Goal: Book appointment/travel/reservation

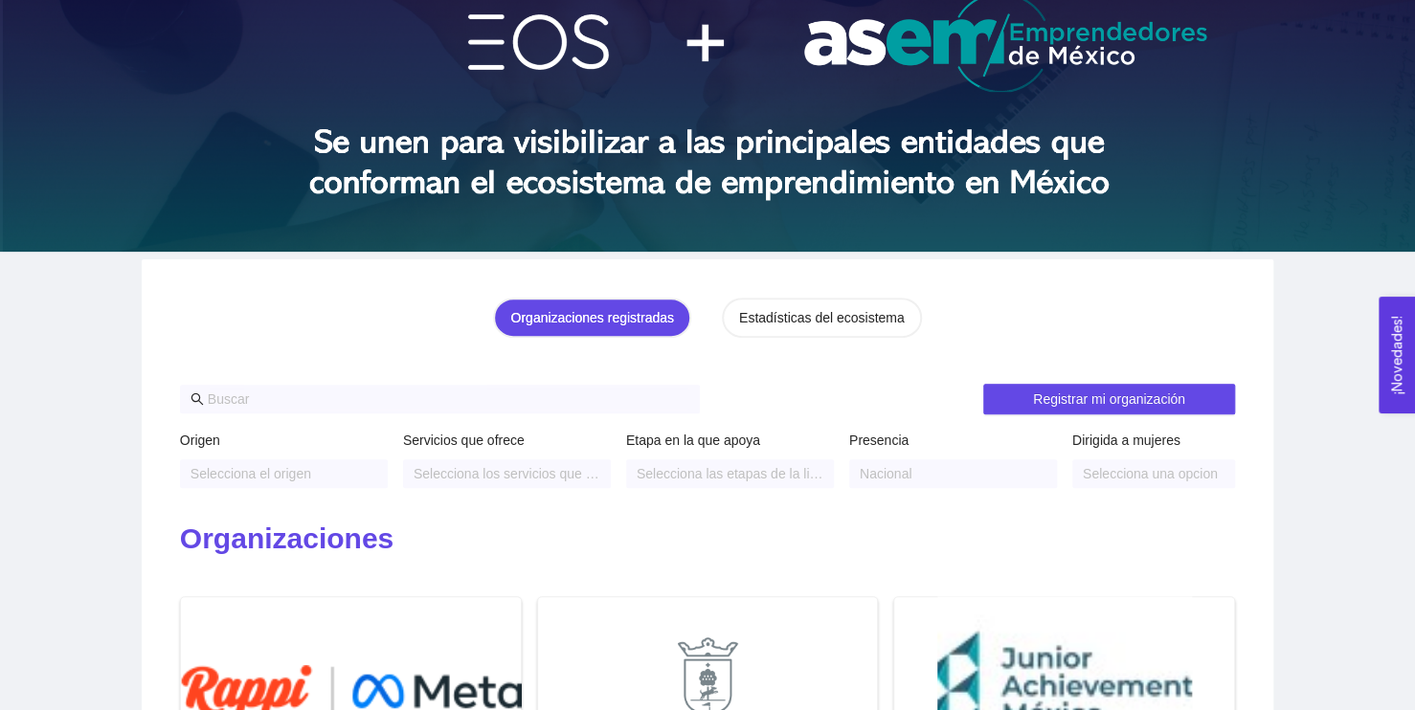
scroll to position [149, 0]
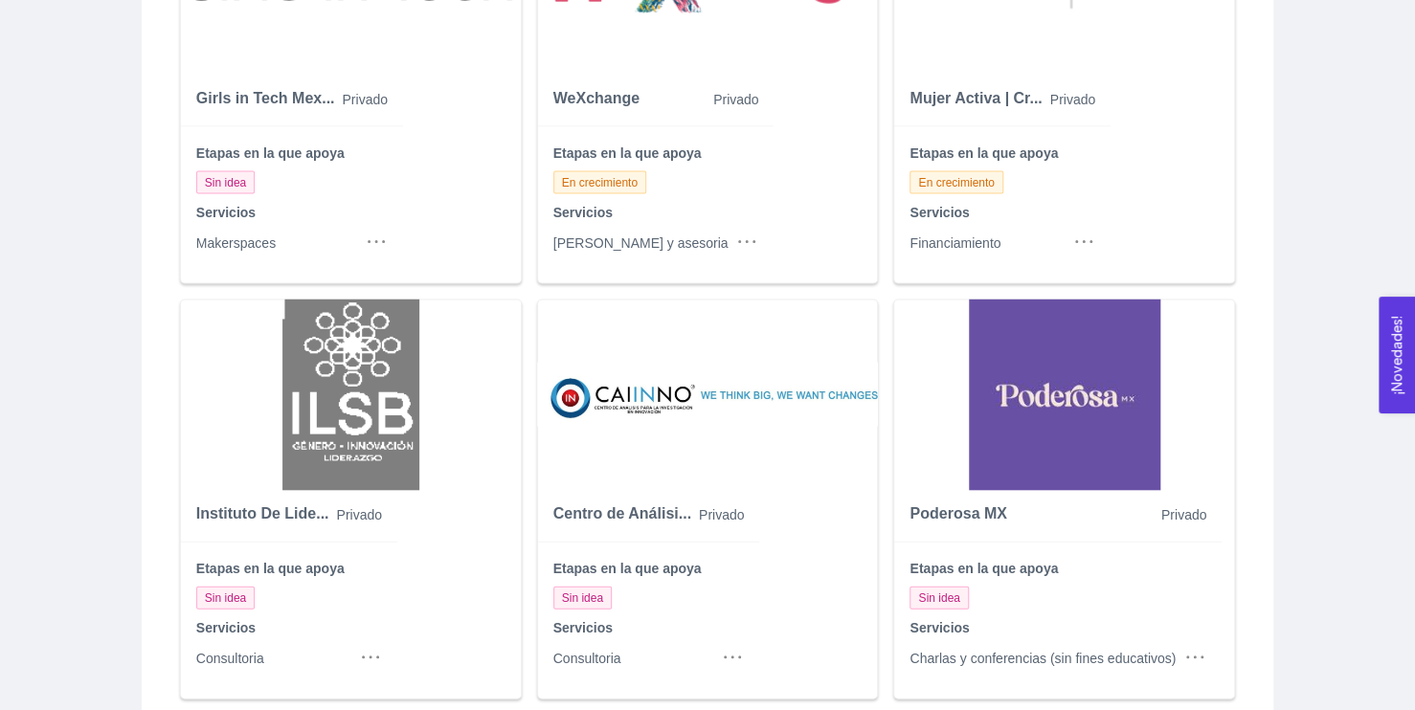
scroll to position [1782, 0]
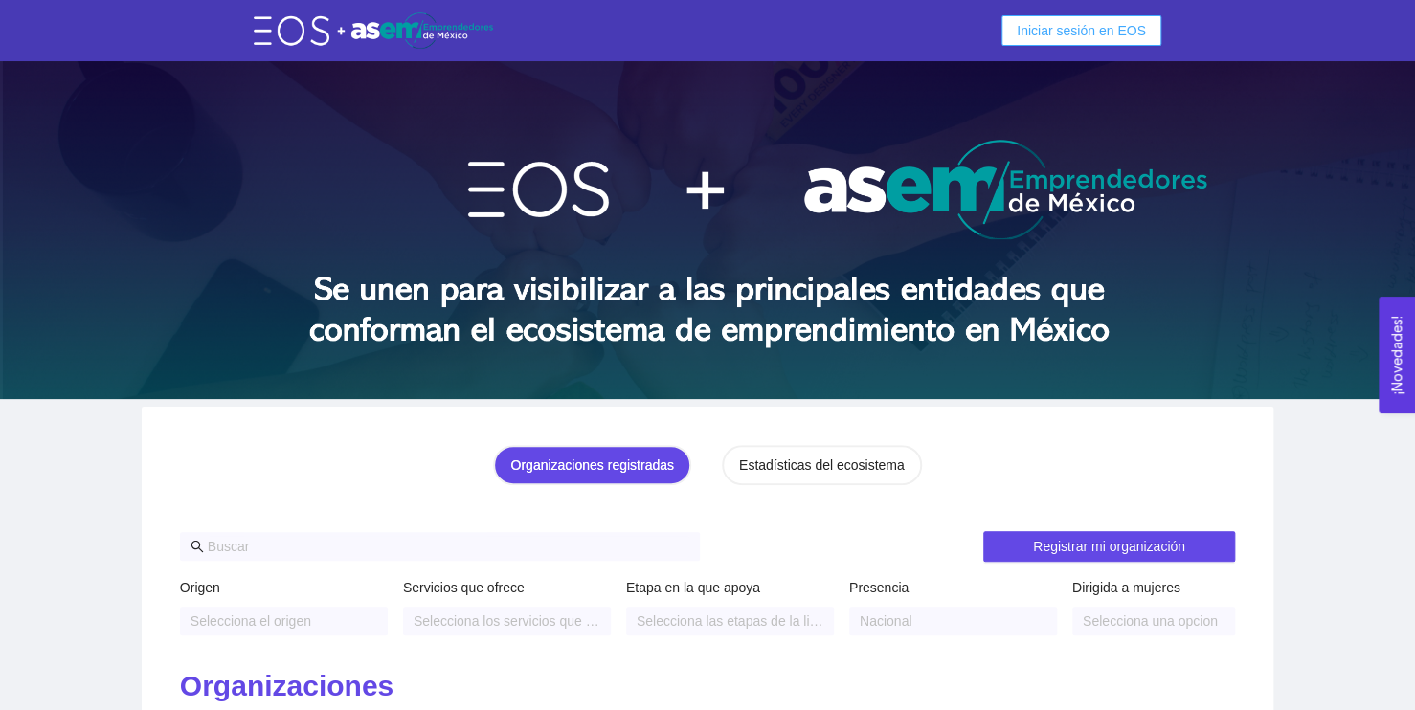
click at [1098, 34] on span "Iniciar sesión en EOS" at bounding box center [1081, 30] width 129 height 21
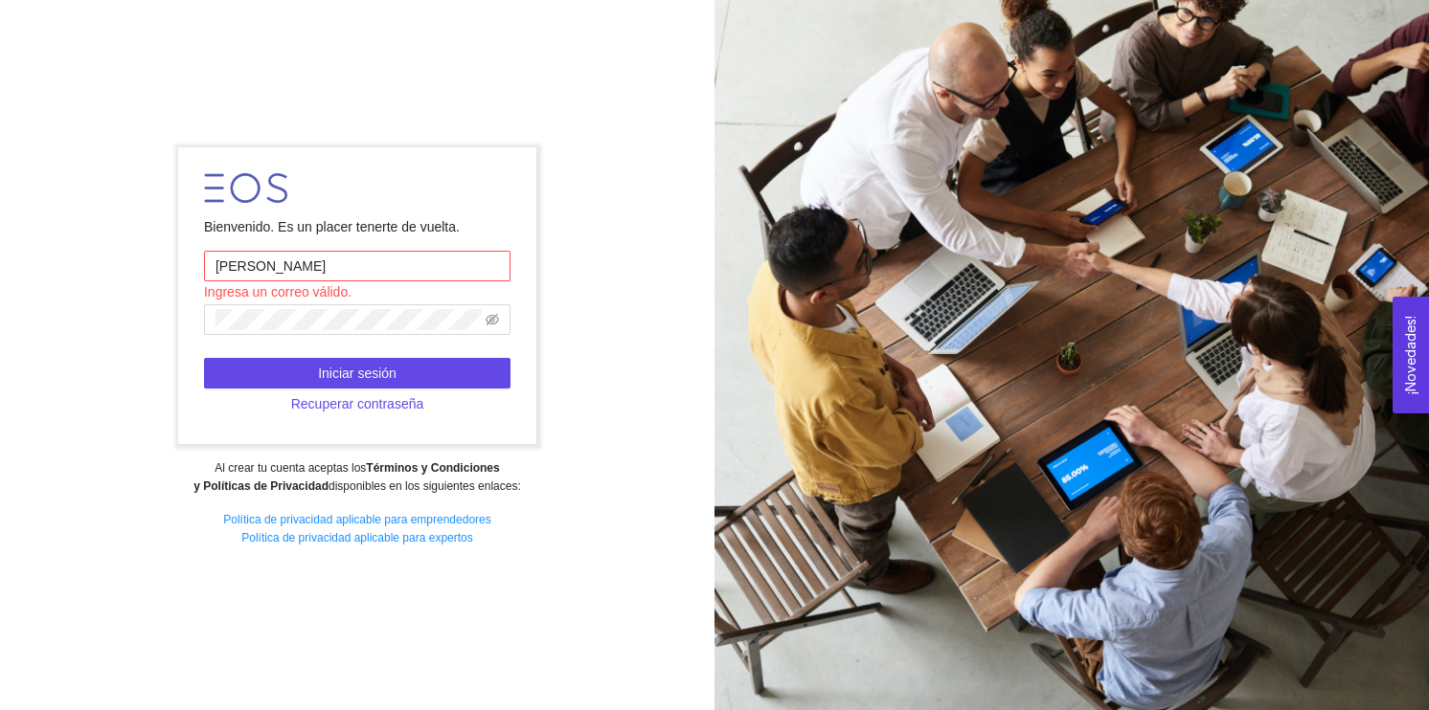
click at [345, 278] on input "Hernandez" at bounding box center [357, 266] width 306 height 31
click at [389, 260] on input "Hernandez" at bounding box center [357, 266] width 306 height 31
type input "H"
type input "deleonhernandezdiego@gmail.com"
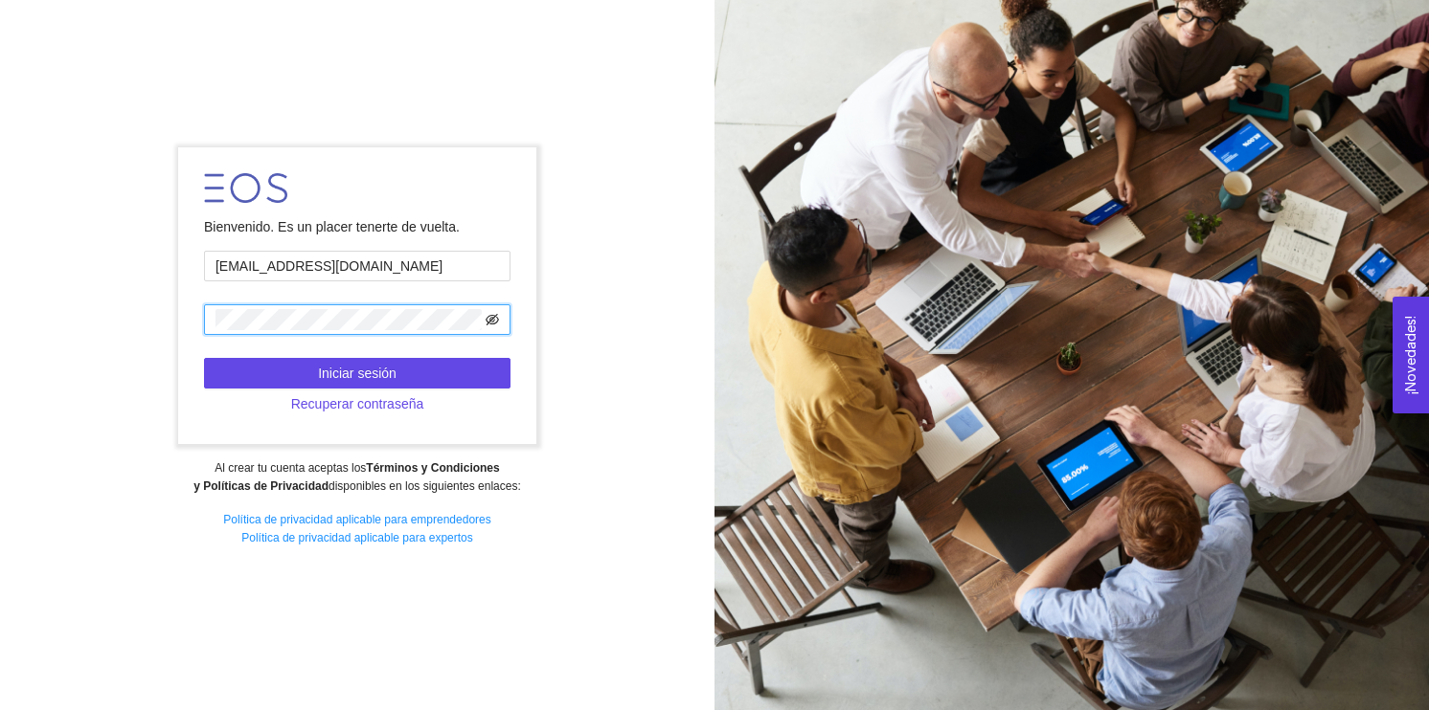
click at [489, 320] on icon "eye-invisible" at bounding box center [491, 319] width 13 height 13
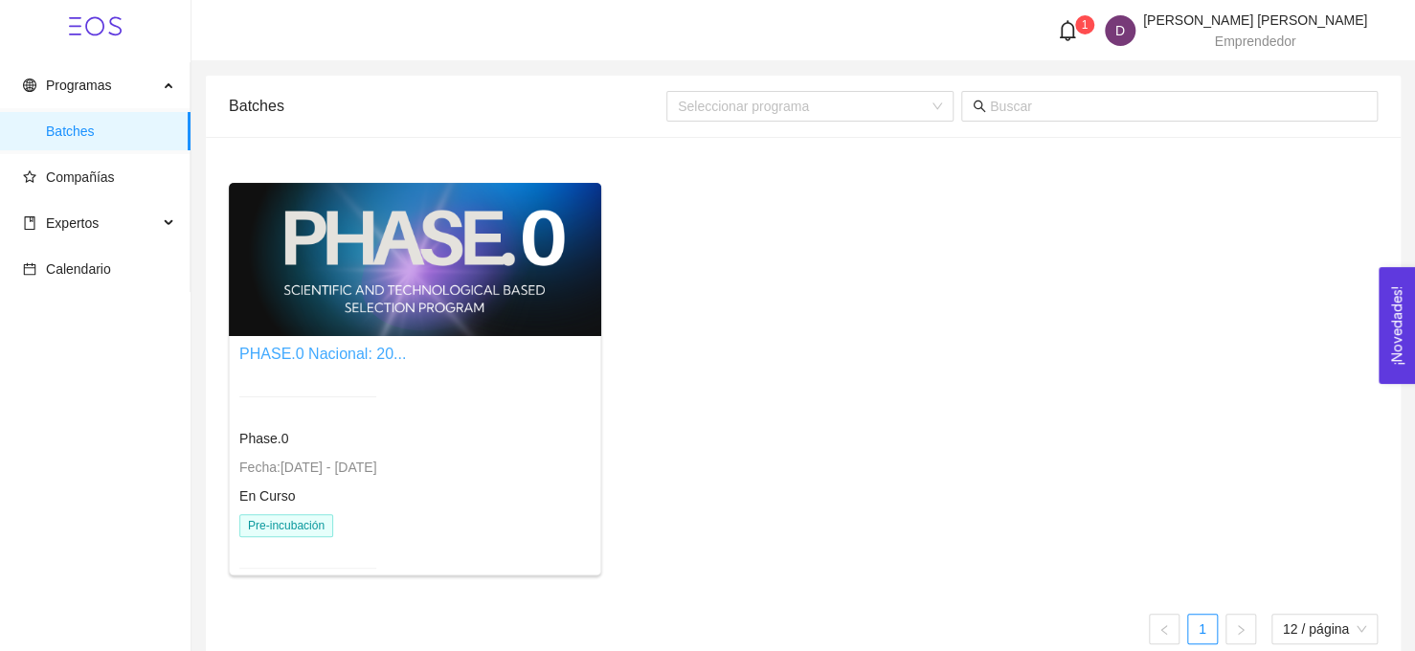
click at [369, 354] on link "PHASE.0 Nacional: 20..." at bounding box center [322, 354] width 167 height 16
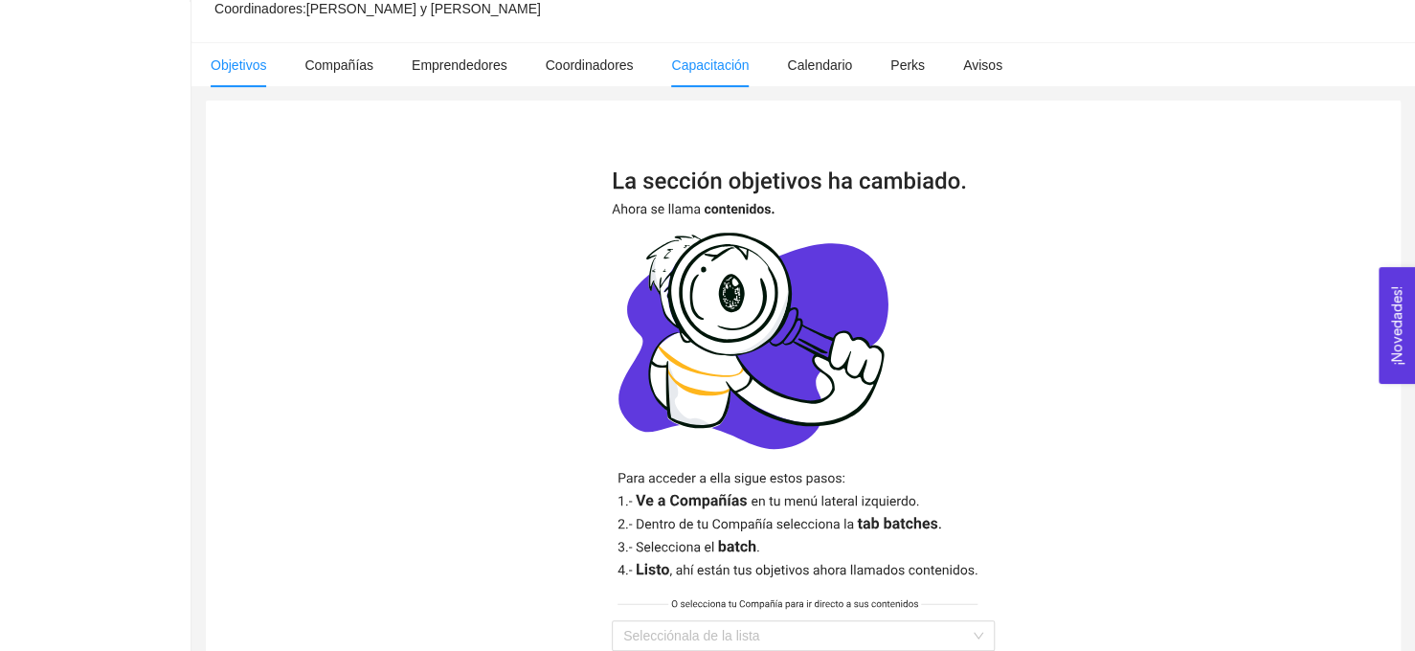
scroll to position [286, 0]
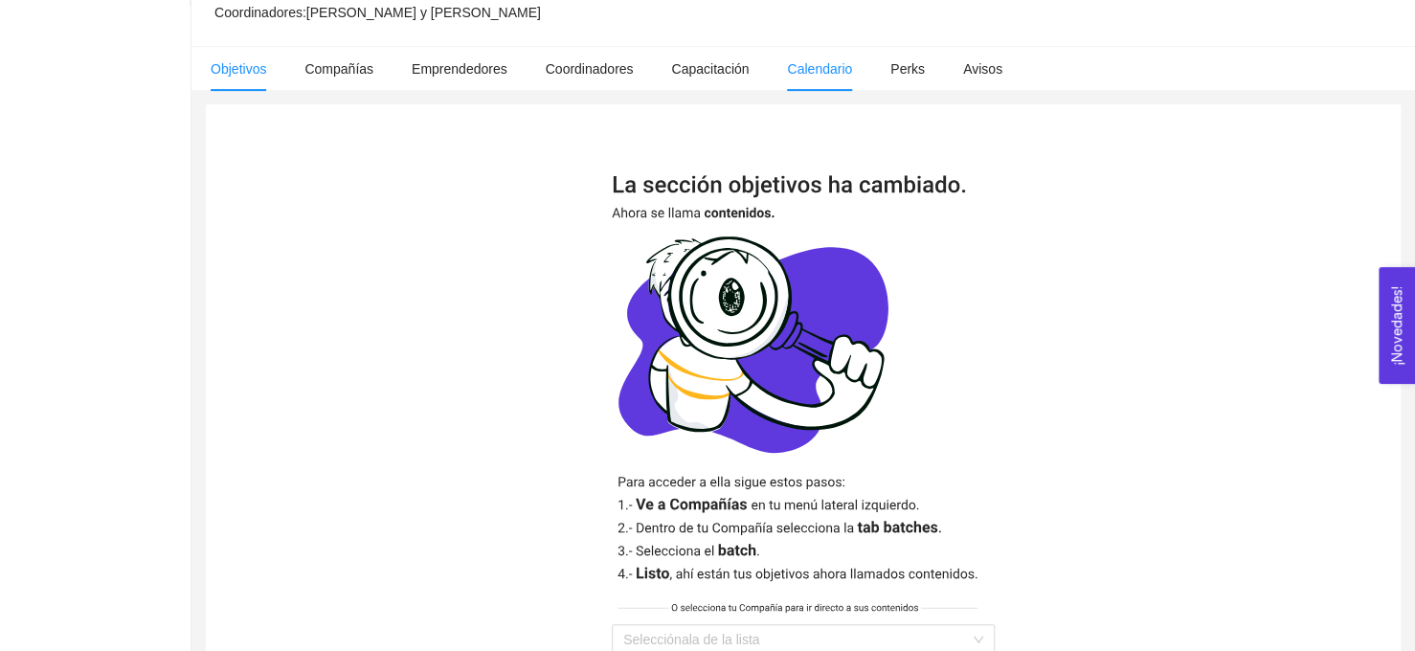
click at [801, 61] on span "Calendario" at bounding box center [819, 68] width 65 height 15
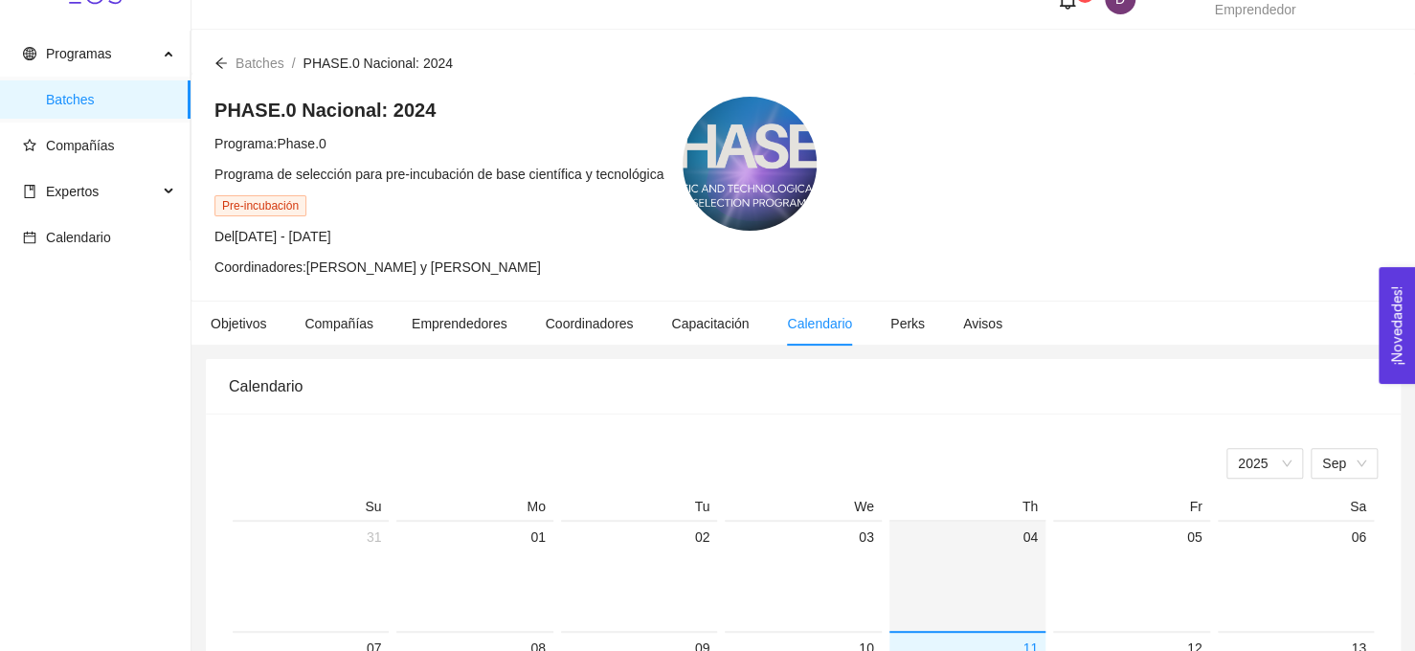
scroll to position [31, 0]
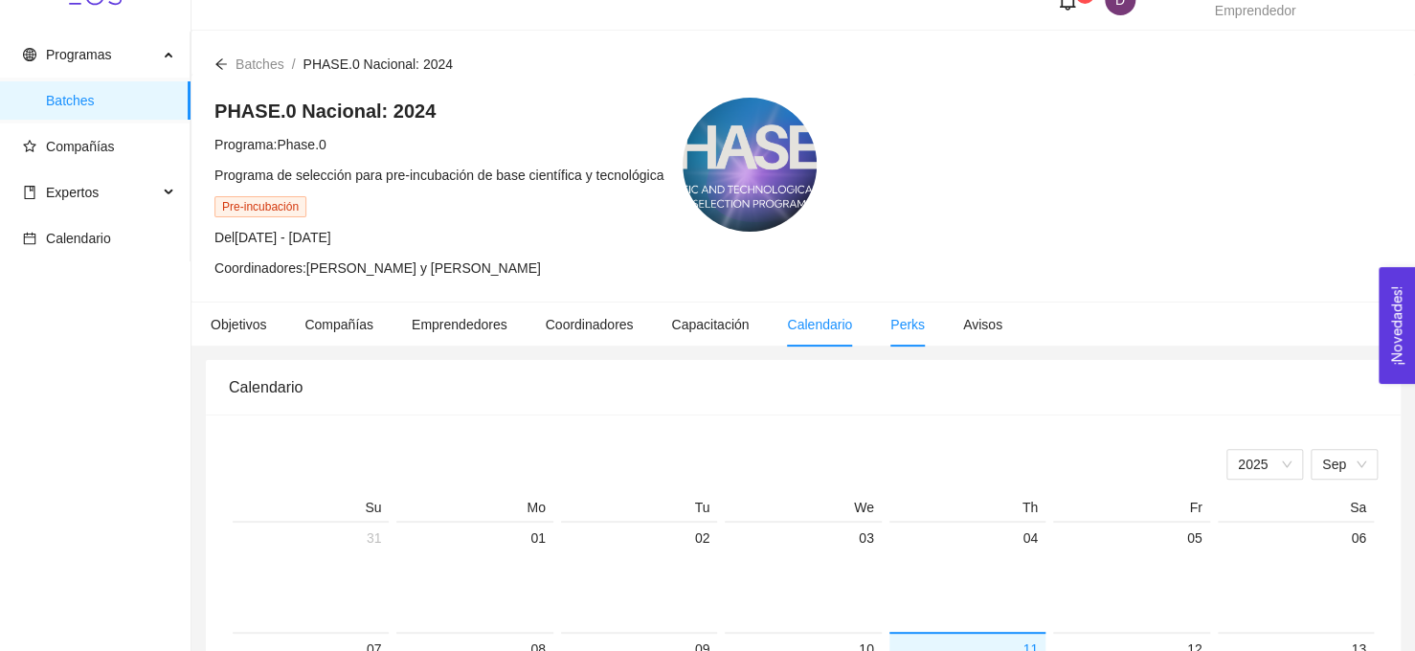
click at [891, 310] on li "Perks" at bounding box center [907, 325] width 73 height 44
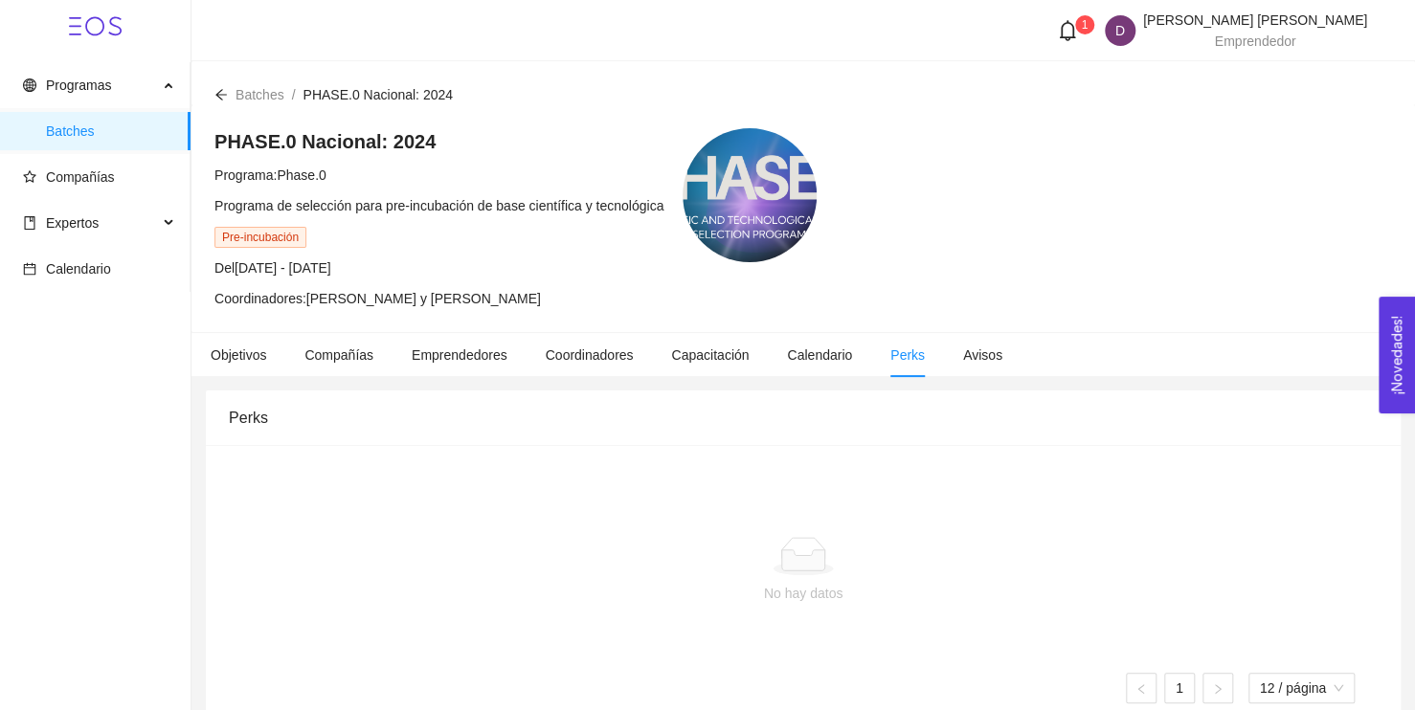
click at [1078, 33] on icon "bell" at bounding box center [1067, 30] width 21 height 21
click at [1061, 113] on h4 "Te han asignado el servicio "Asesoría pre-incubación"" at bounding box center [1053, 103] width 193 height 42
click at [1033, 86] on h4 "Te han asignado el servicio "Asesoría pre-incubación"" at bounding box center [1053, 103] width 193 height 42
click at [986, 95] on h4 "Te han asignado el servicio "Asesoría pre-incubación"" at bounding box center [1053, 103] width 193 height 42
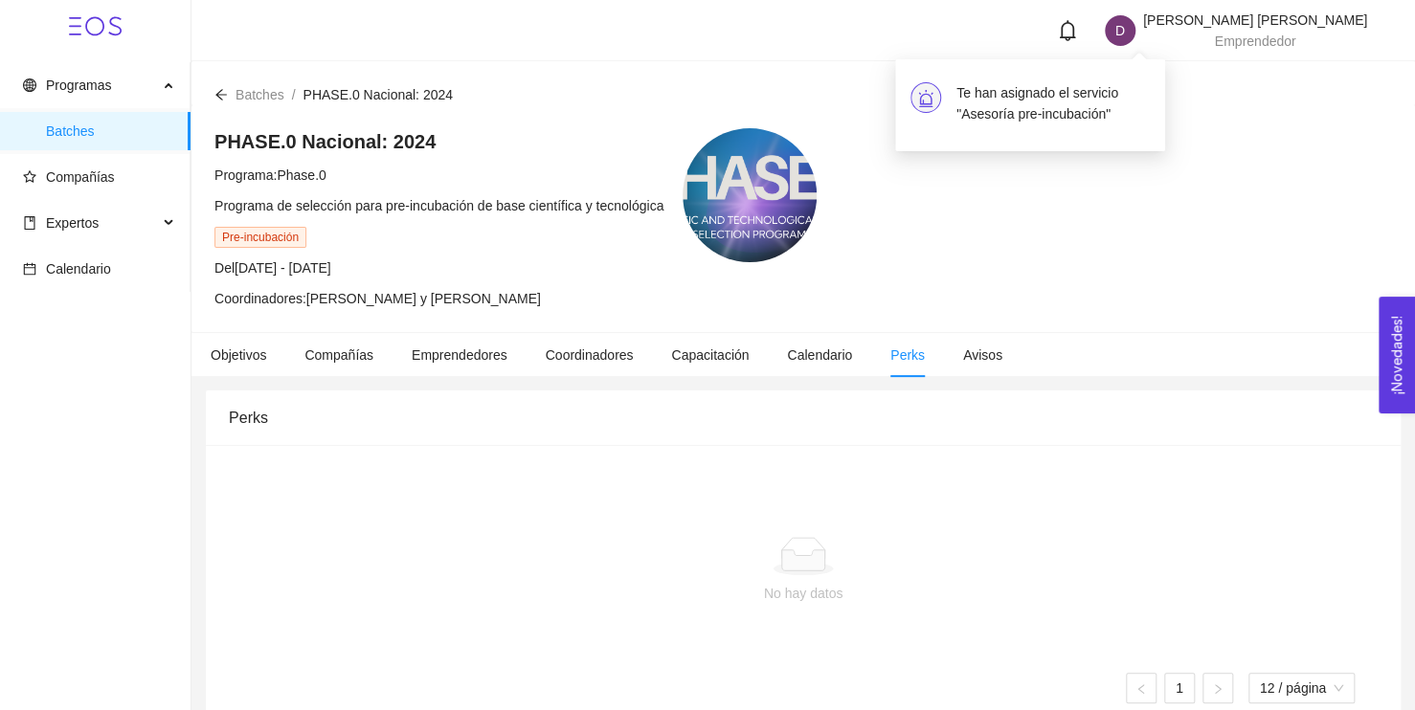
click at [986, 95] on h4 "Te han asignado el servicio "Asesoría pre-incubación"" at bounding box center [1053, 103] width 193 height 42
click at [686, 364] on li "Capacitación" at bounding box center [710, 355] width 116 height 44
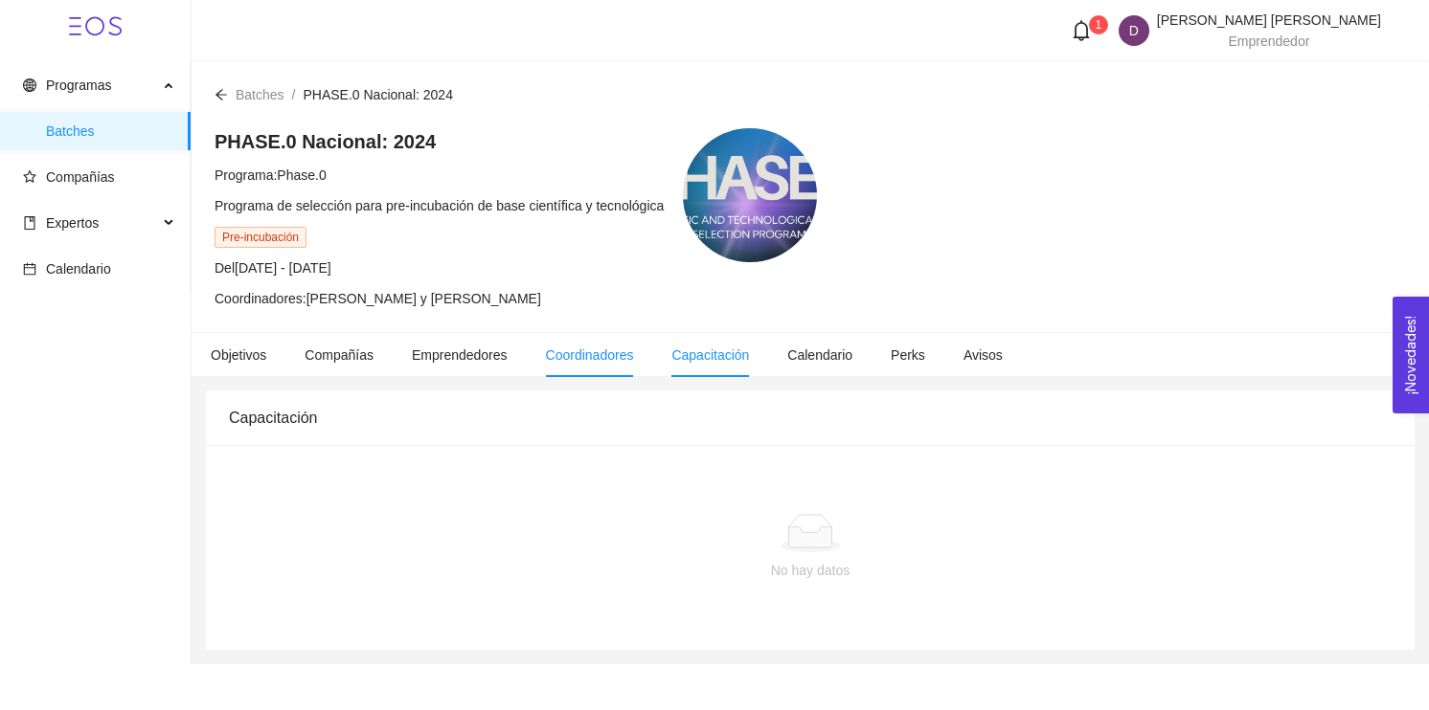
click at [596, 356] on span "Coordinadores" at bounding box center [590, 355] width 88 height 15
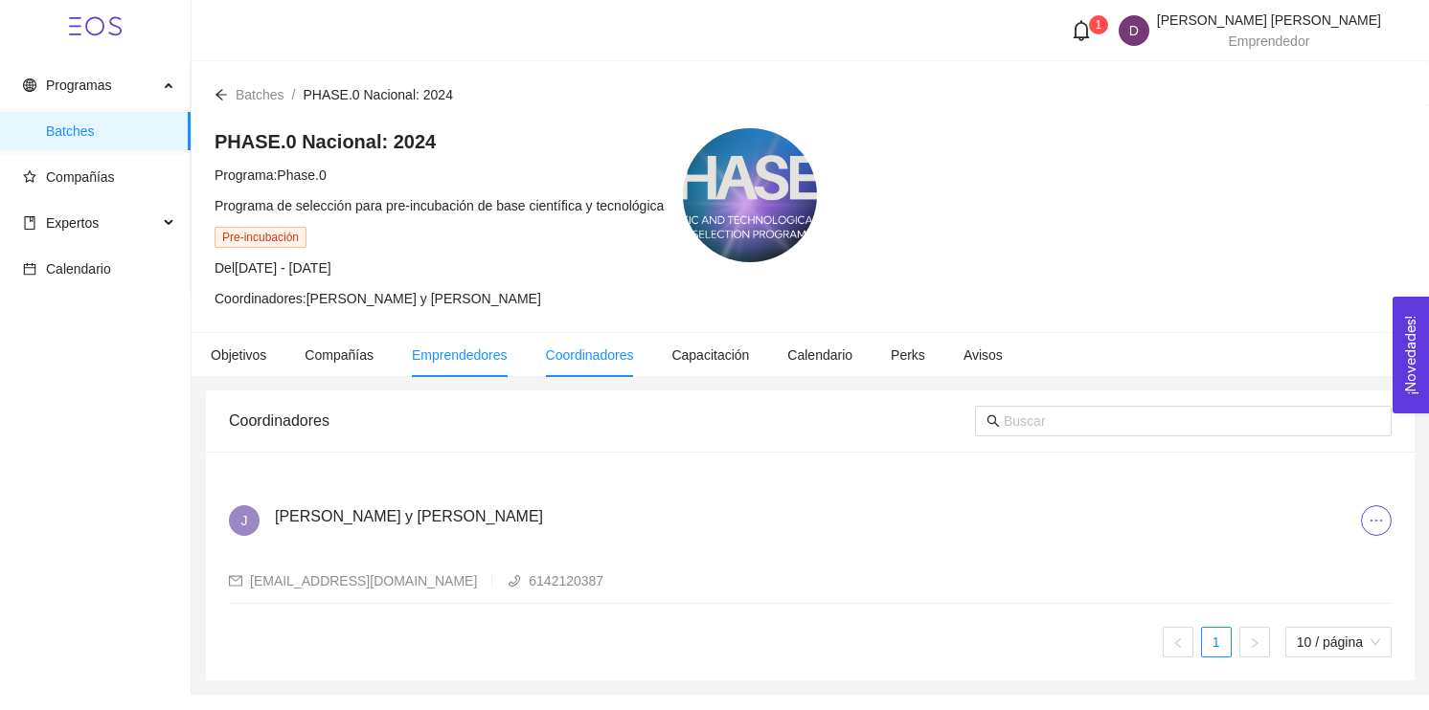
click at [486, 354] on span "Emprendedores" at bounding box center [460, 355] width 96 height 15
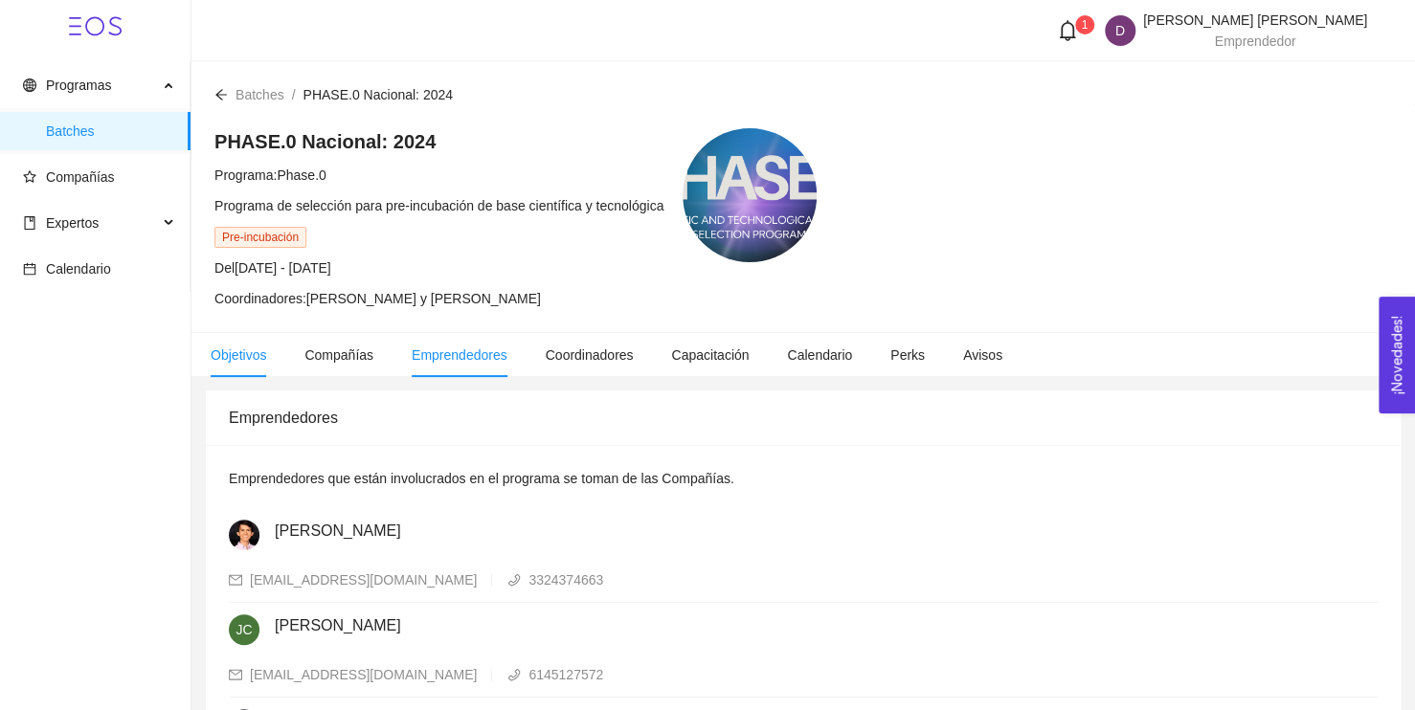
click at [241, 351] on span "Objetivos" at bounding box center [239, 355] width 56 height 15
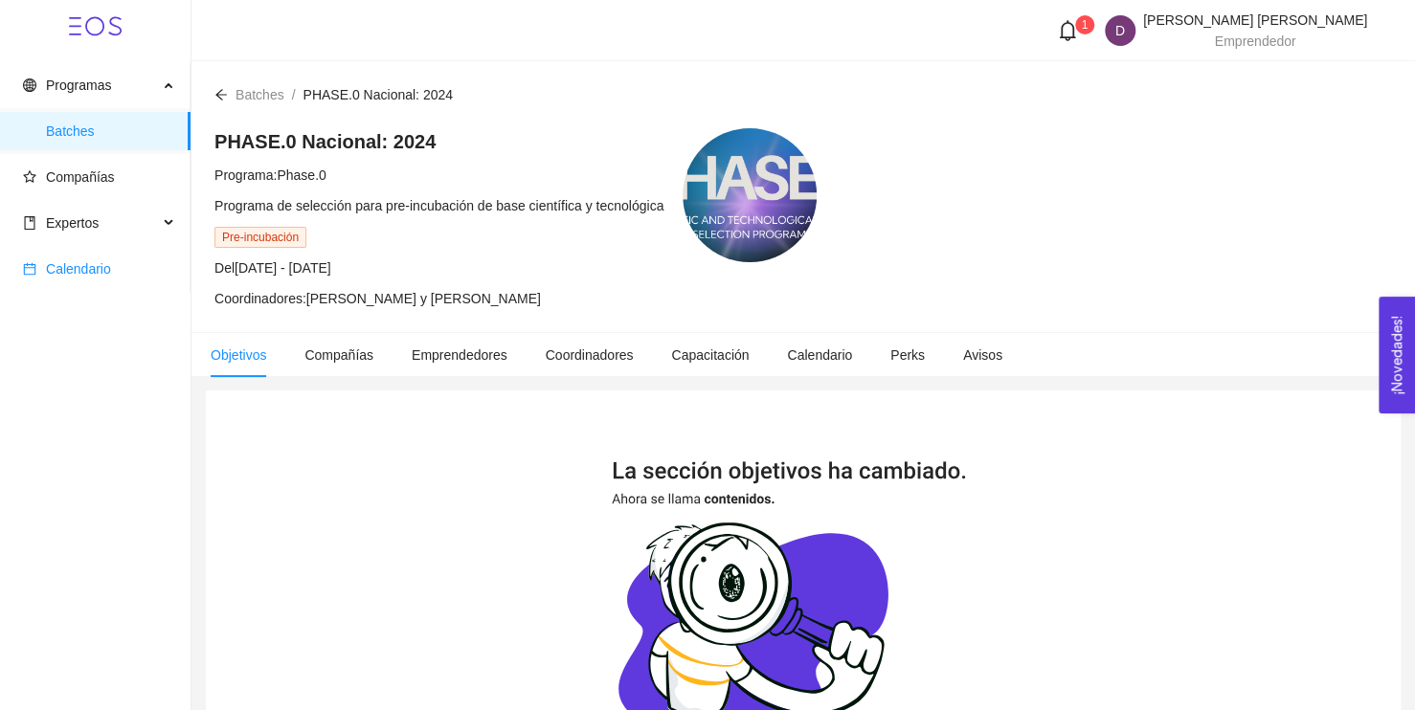
click at [62, 274] on span "Calendario" at bounding box center [78, 268] width 65 height 15
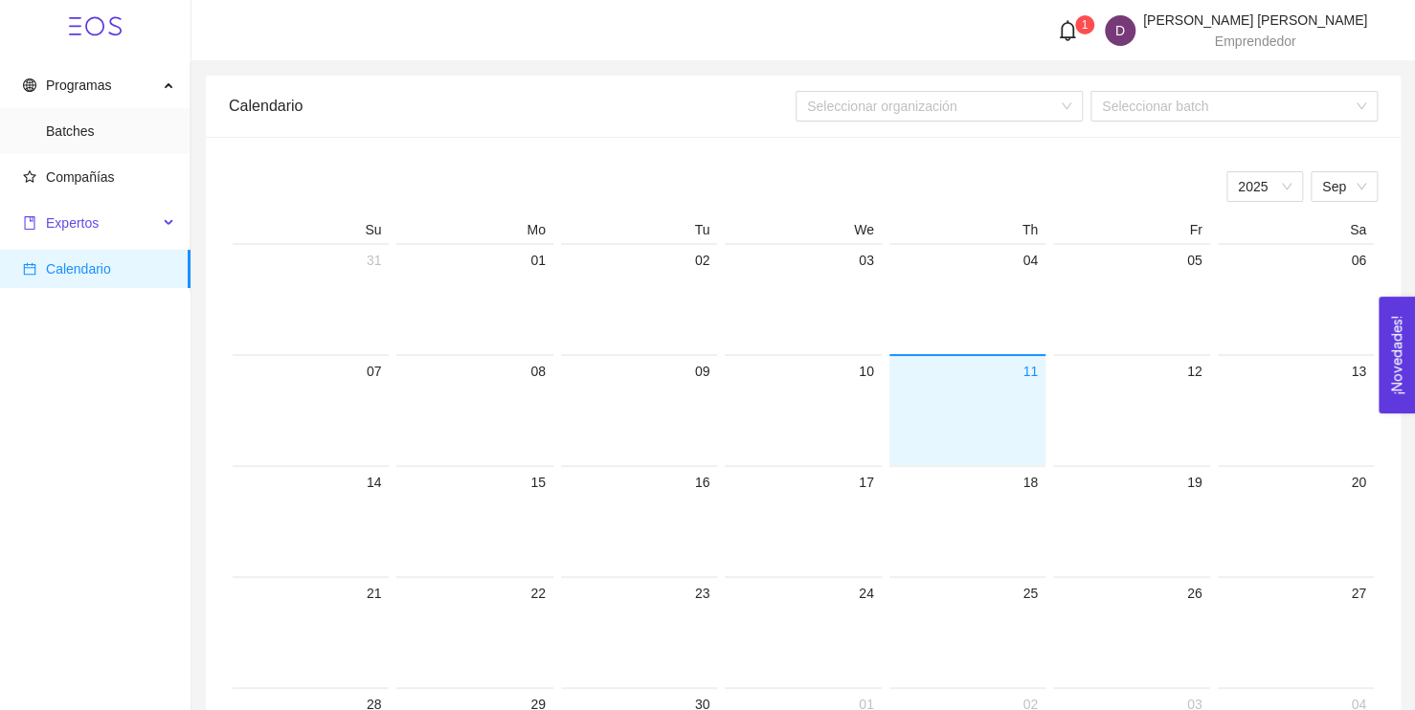
click at [134, 220] on span "Expertos" at bounding box center [90, 223] width 135 height 38
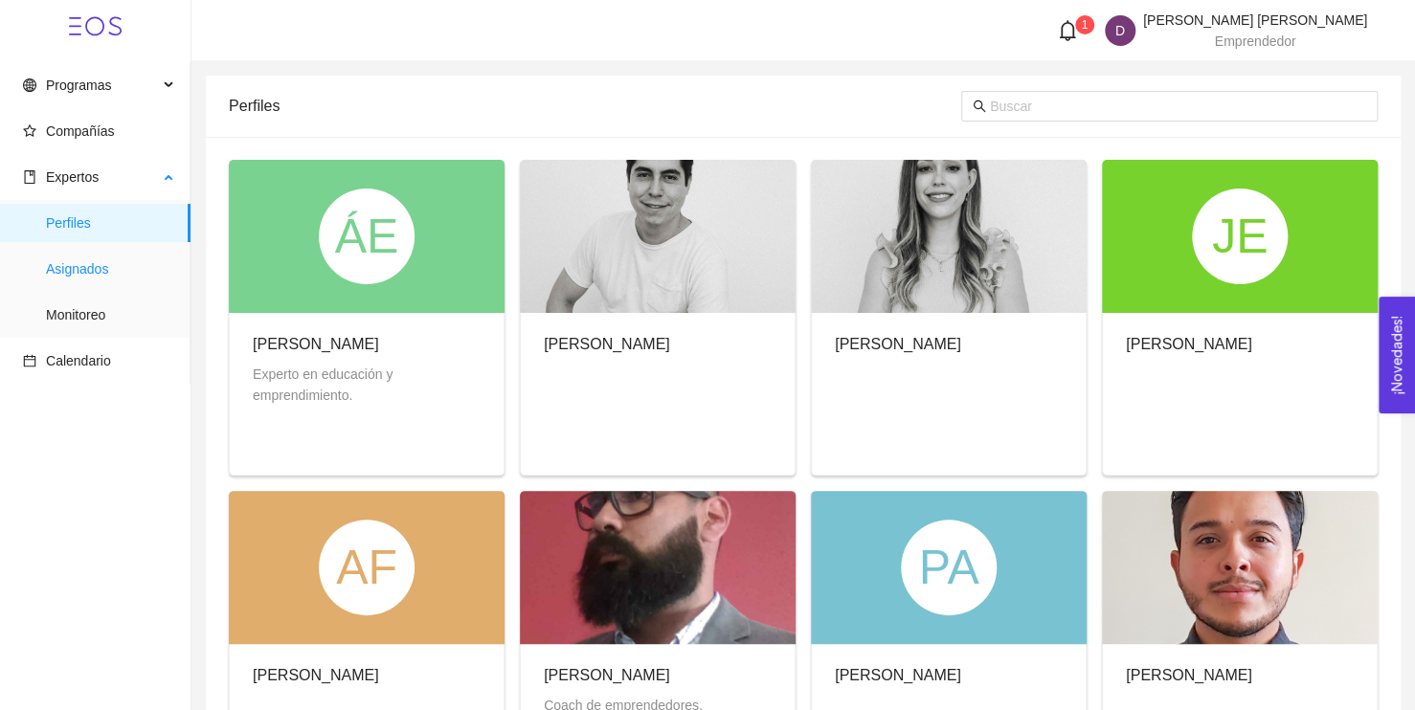
click at [115, 269] on span "Asignados" at bounding box center [110, 269] width 129 height 38
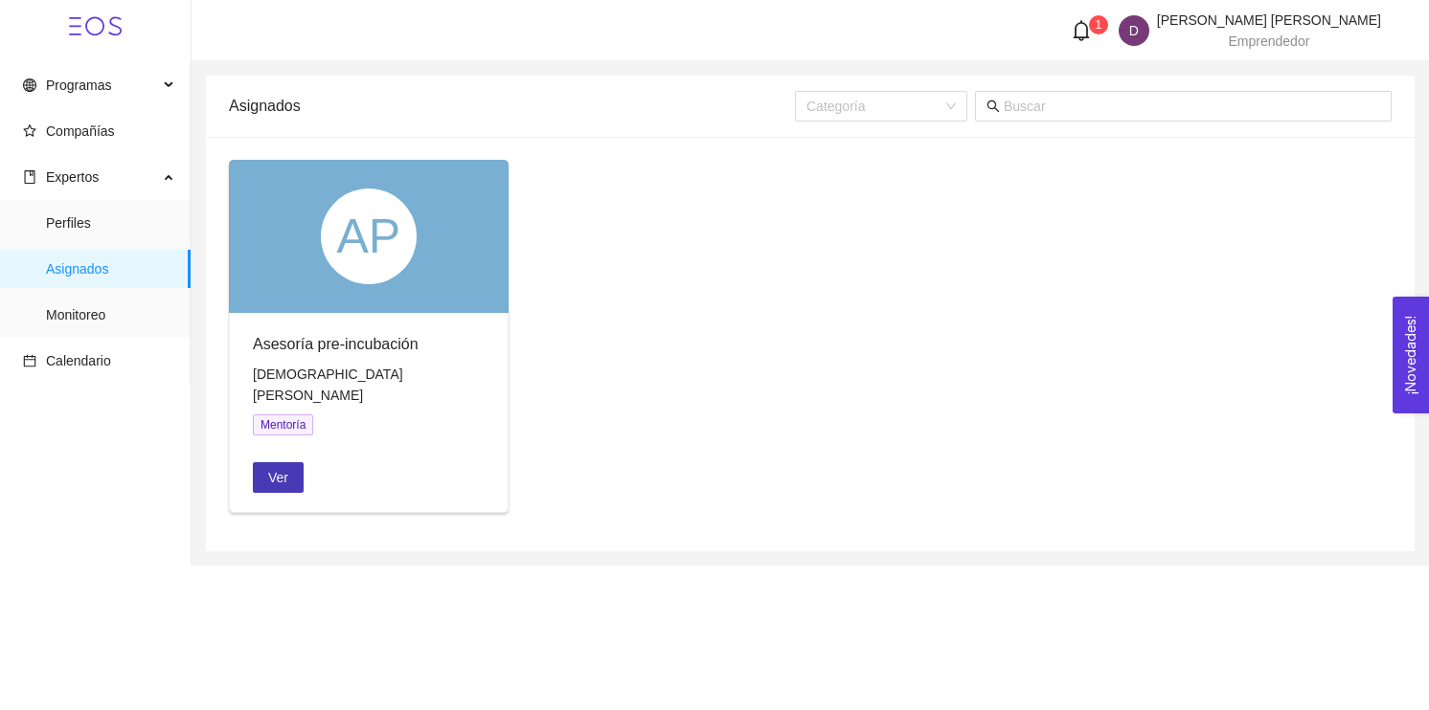
click at [287, 471] on button "Ver" at bounding box center [278, 477] width 51 height 31
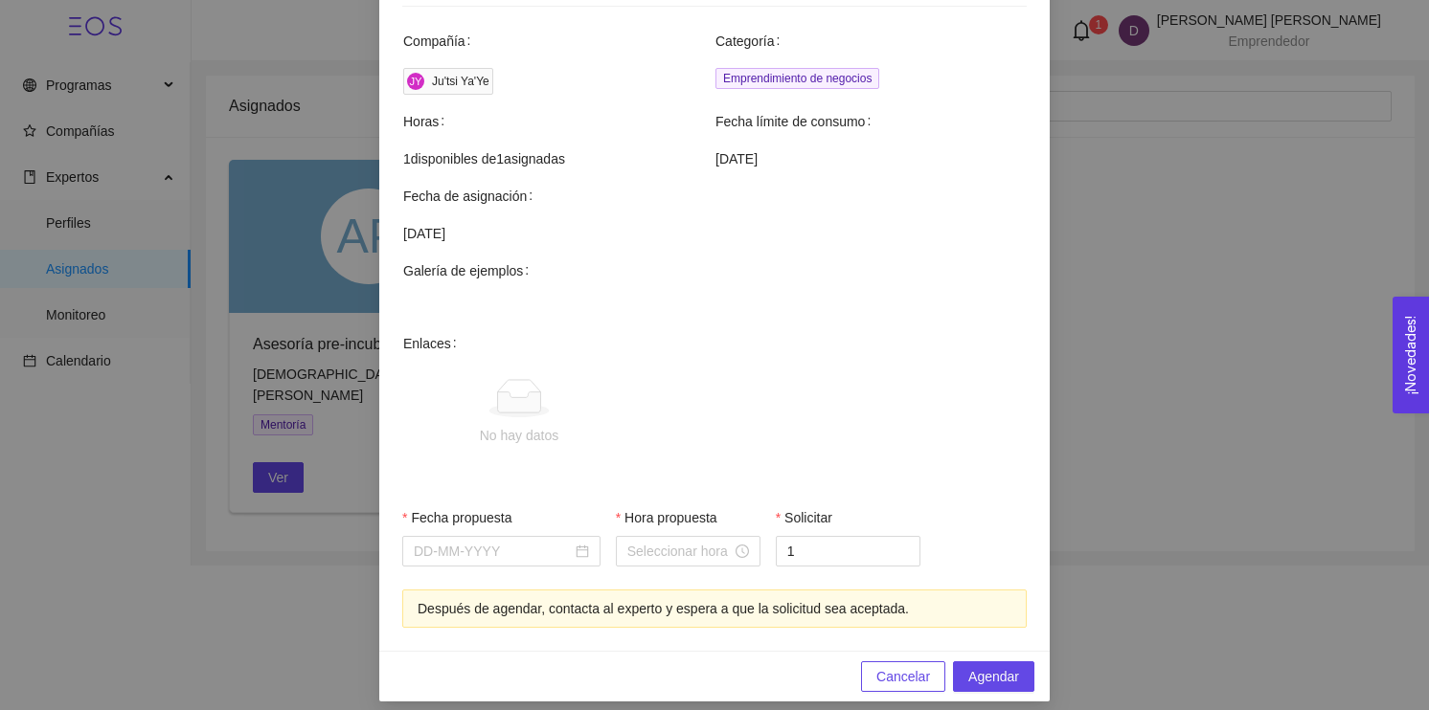
scroll to position [581, 0]
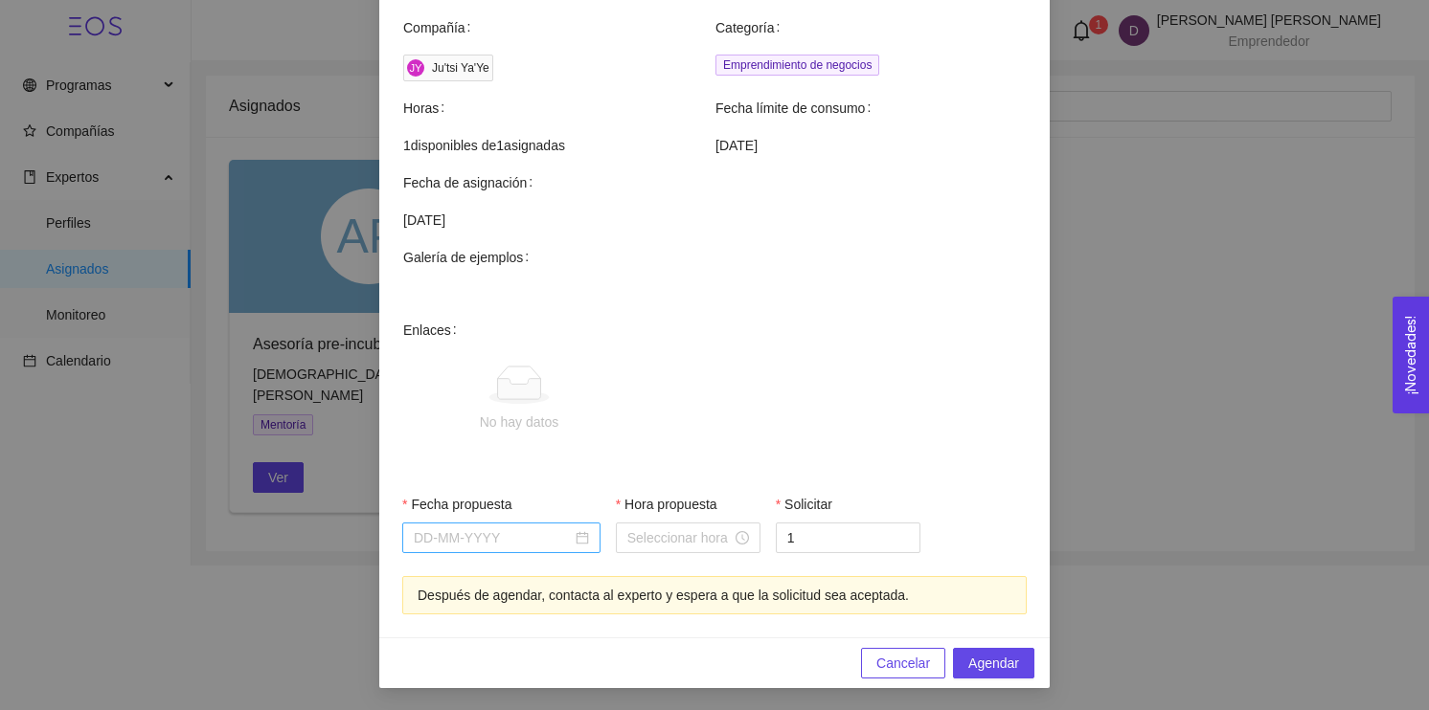
click at [536, 540] on input "Fecha propuesta" at bounding box center [493, 538] width 158 height 21
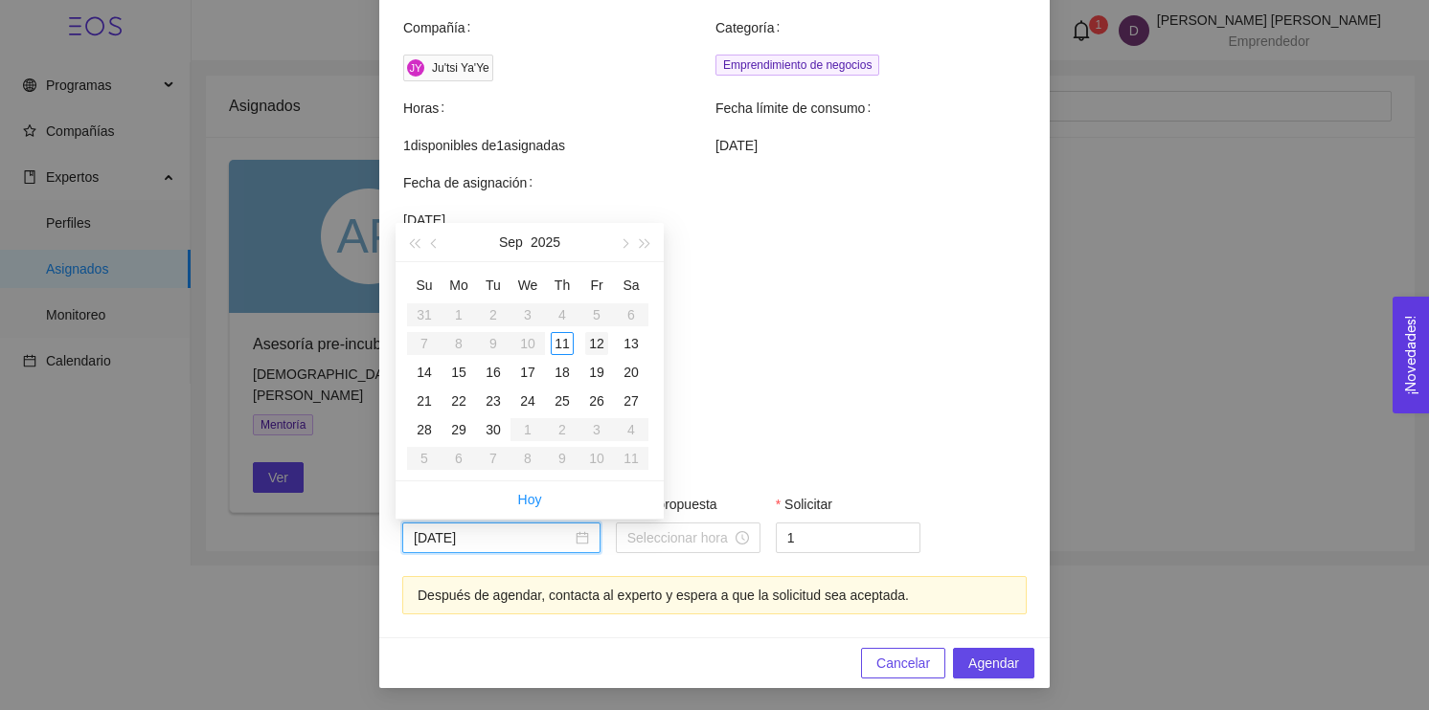
type input "September 12, 2025"
type input "September 11, 2025"
type input "September 17, 2025"
click at [529, 371] on div "17" at bounding box center [527, 372] width 23 height 23
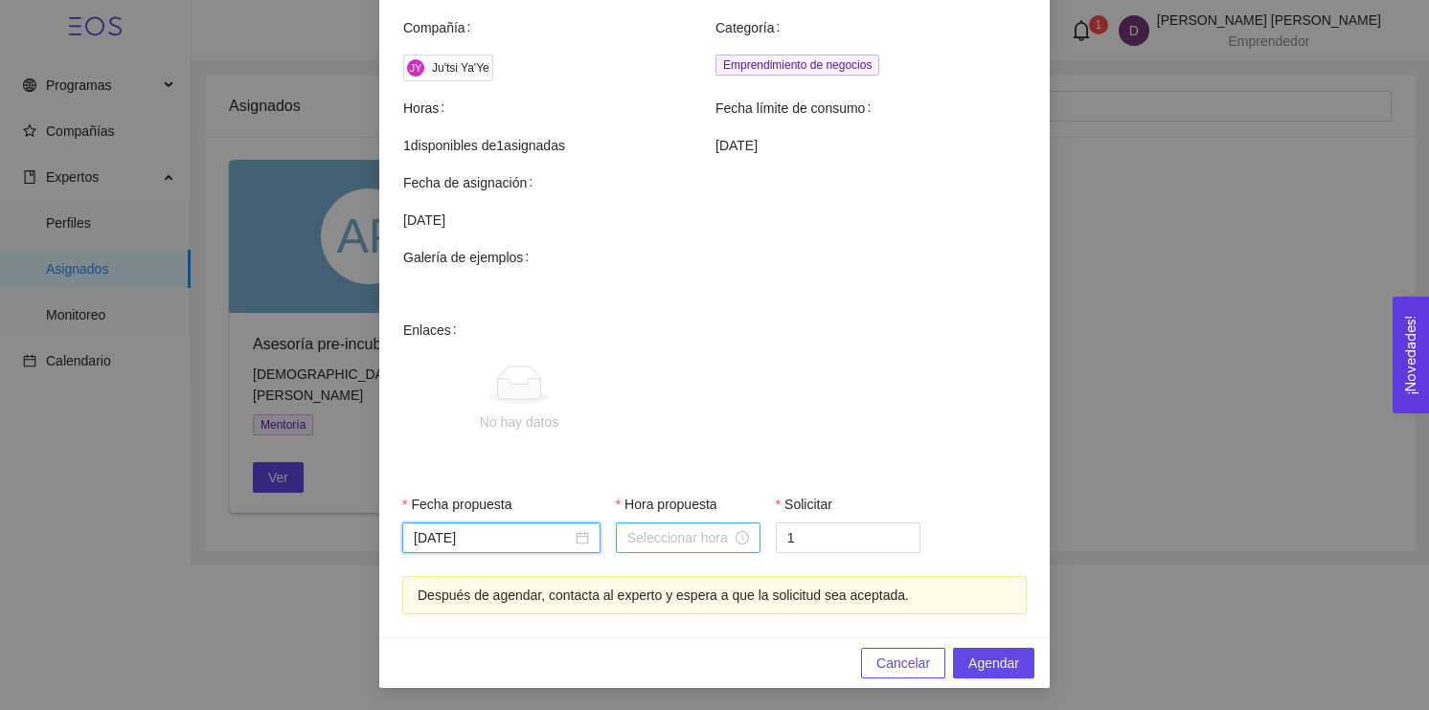
click at [696, 538] on input "Hora propuesta" at bounding box center [679, 538] width 104 height 21
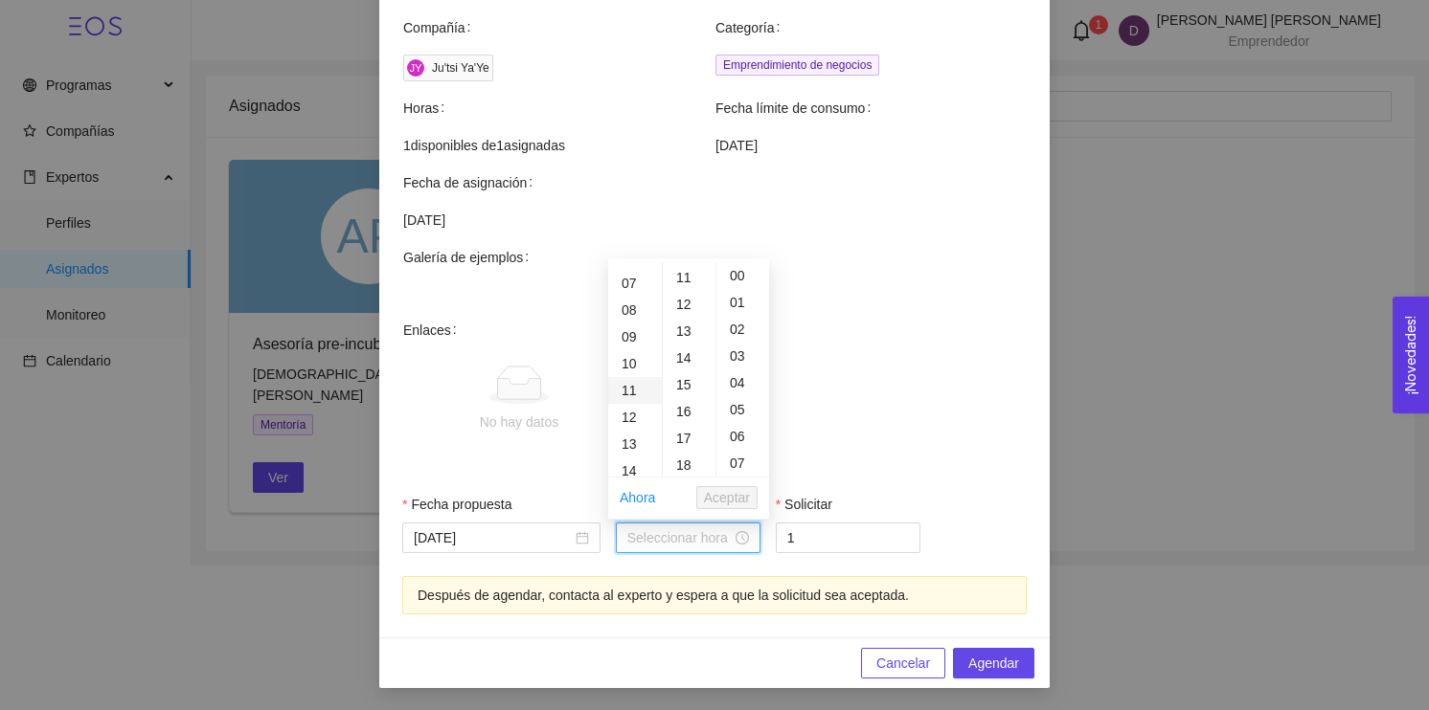
scroll to position [180, 0]
click at [627, 362] on div "10" at bounding box center [635, 363] width 54 height 27
type input "10:00:00"
click at [693, 273] on div "00" at bounding box center [689, 275] width 53 height 27
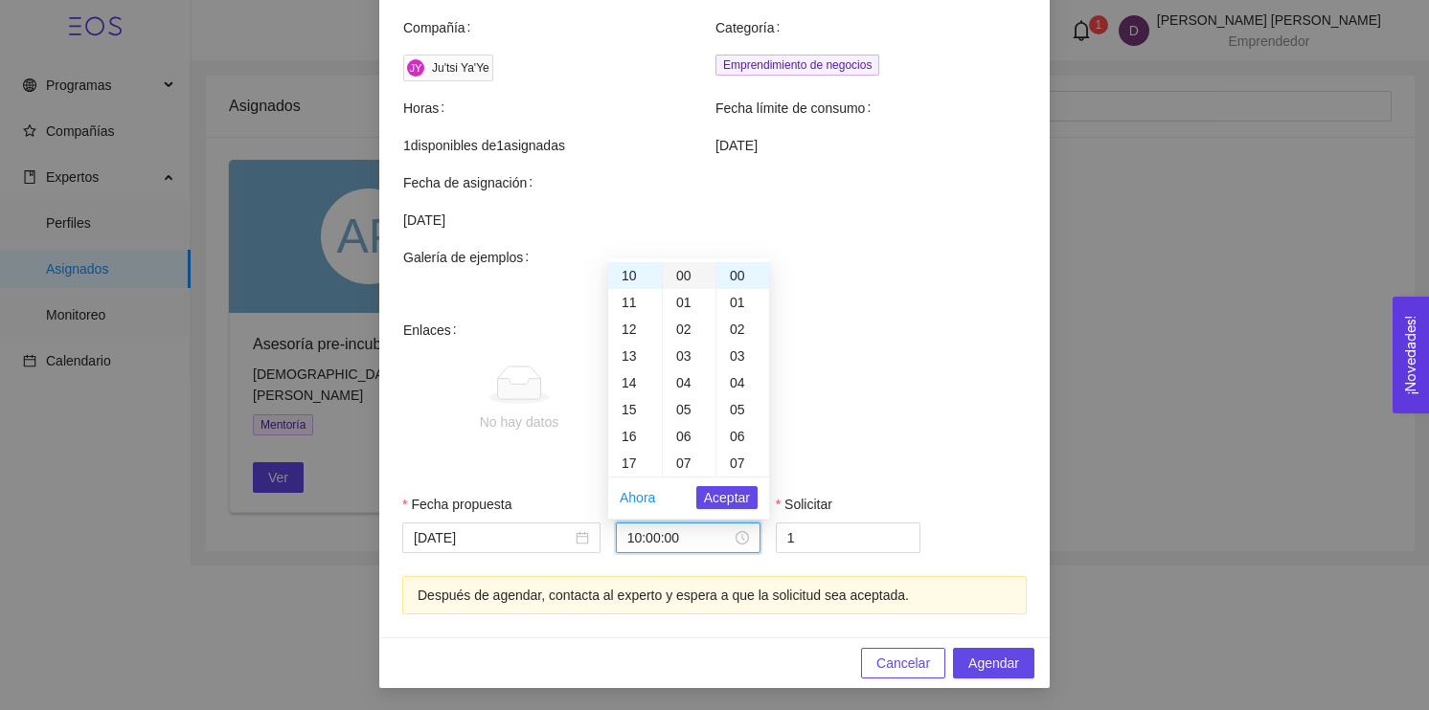
click at [693, 273] on div "00" at bounding box center [689, 275] width 53 height 27
click at [735, 502] on span "Aceptar" at bounding box center [727, 497] width 46 height 21
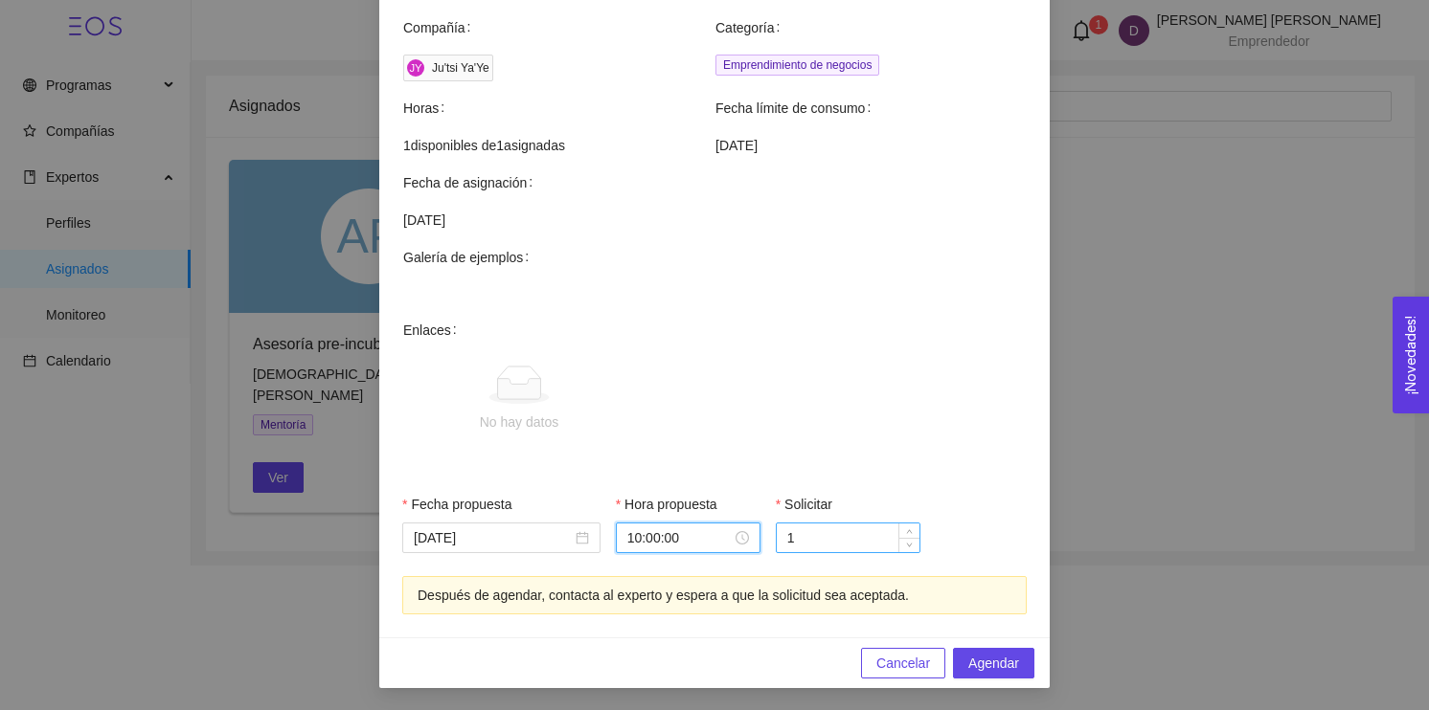
click at [800, 544] on input "1" at bounding box center [847, 538] width 143 height 29
click at [904, 534] on span "up" at bounding box center [909, 533] width 11 height 11
click at [904, 549] on span "down" at bounding box center [909, 543] width 11 height 11
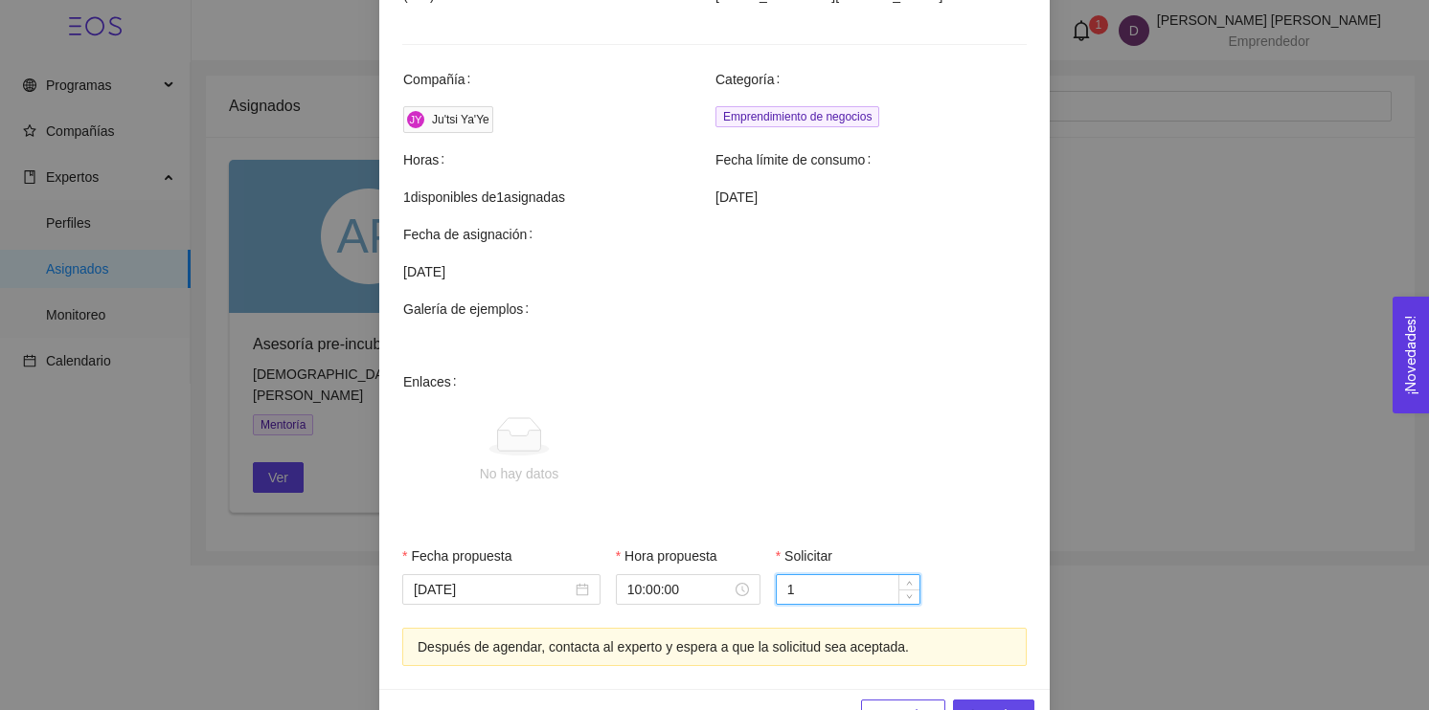
scroll to position [581, 0]
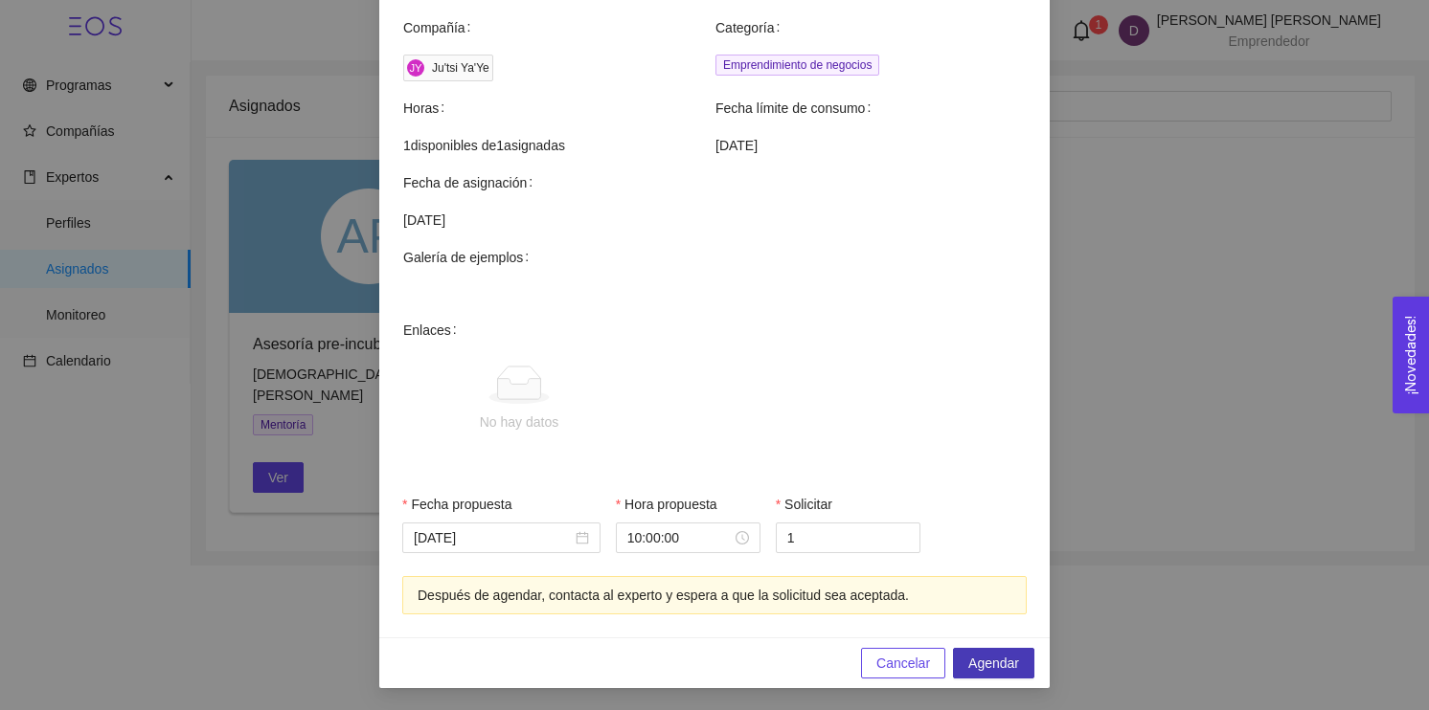
click at [981, 664] on span "Agendar" at bounding box center [993, 663] width 51 height 21
click at [1006, 671] on span "Agendar" at bounding box center [993, 663] width 51 height 21
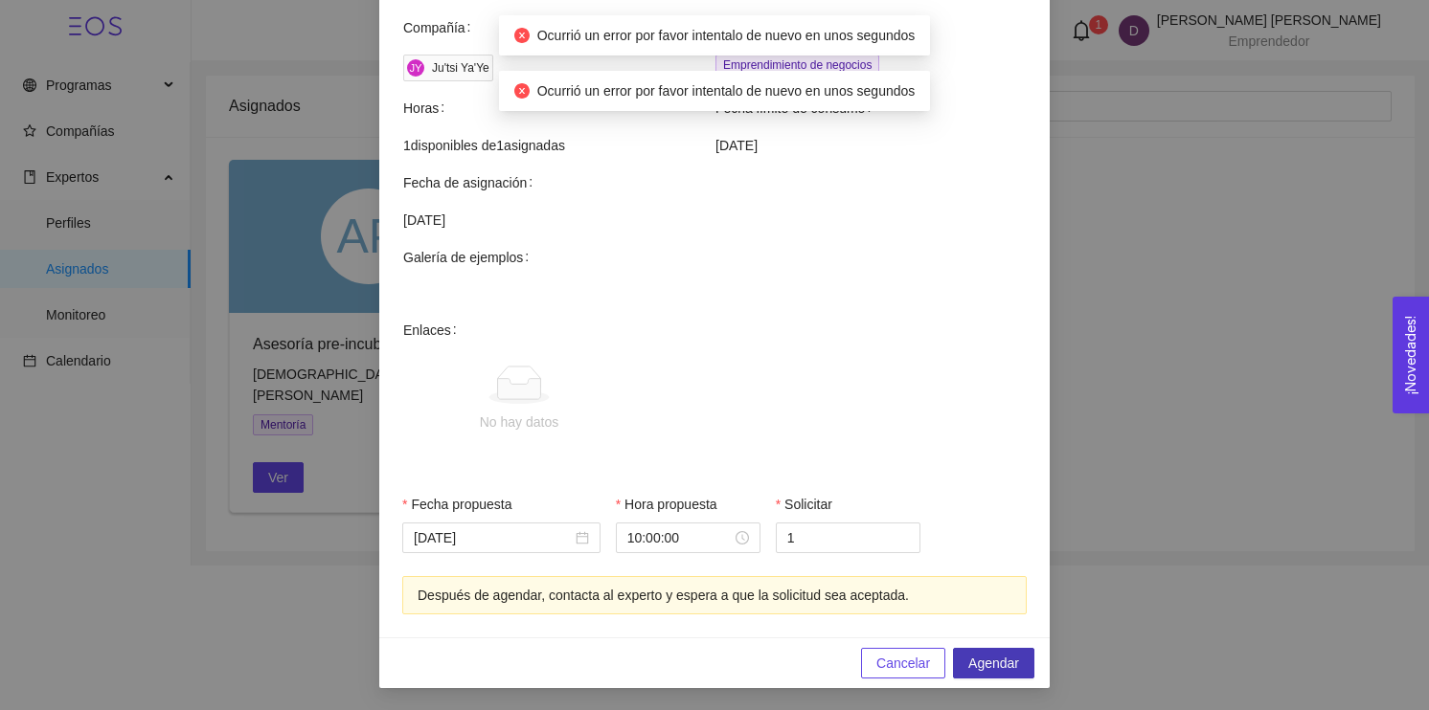
click at [1006, 671] on span "Agendar" at bounding box center [993, 663] width 51 height 21
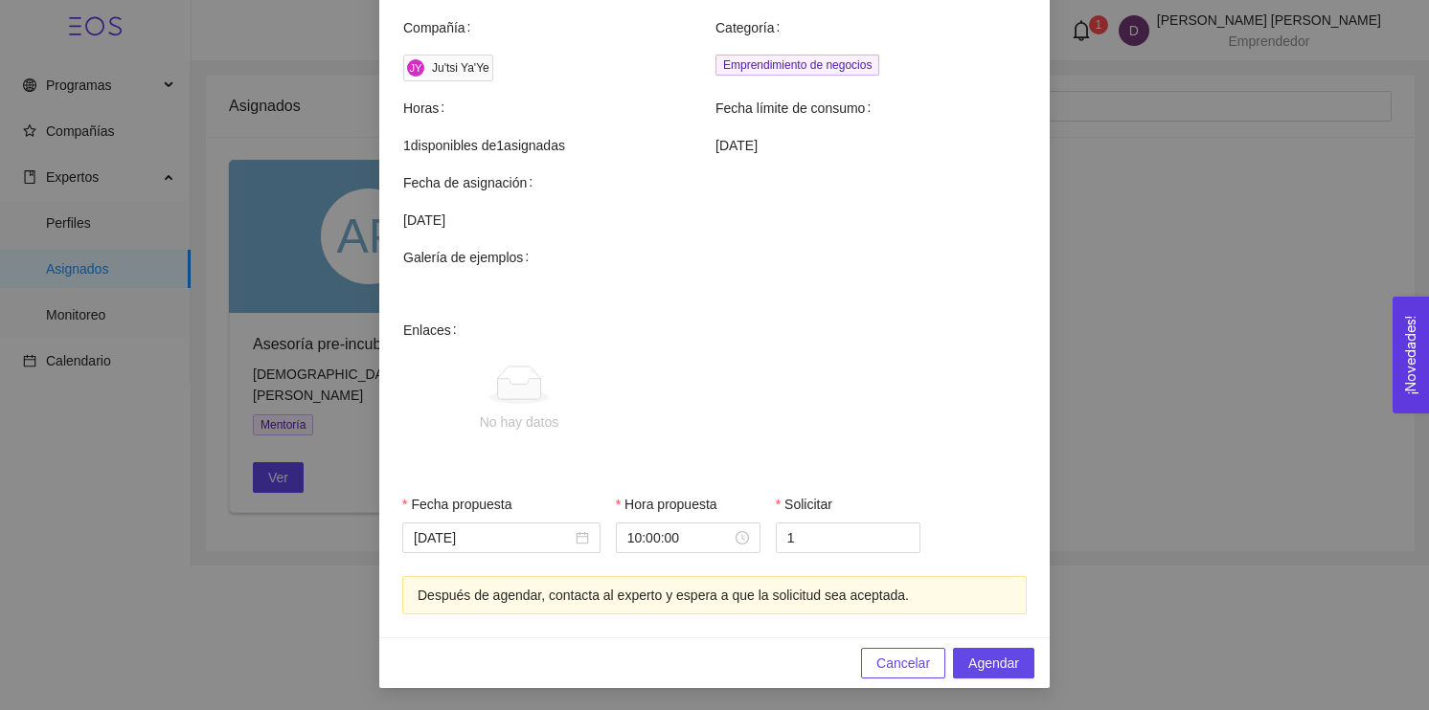
click at [513, 418] on div "No hay datos" at bounding box center [519, 422] width 79 height 21
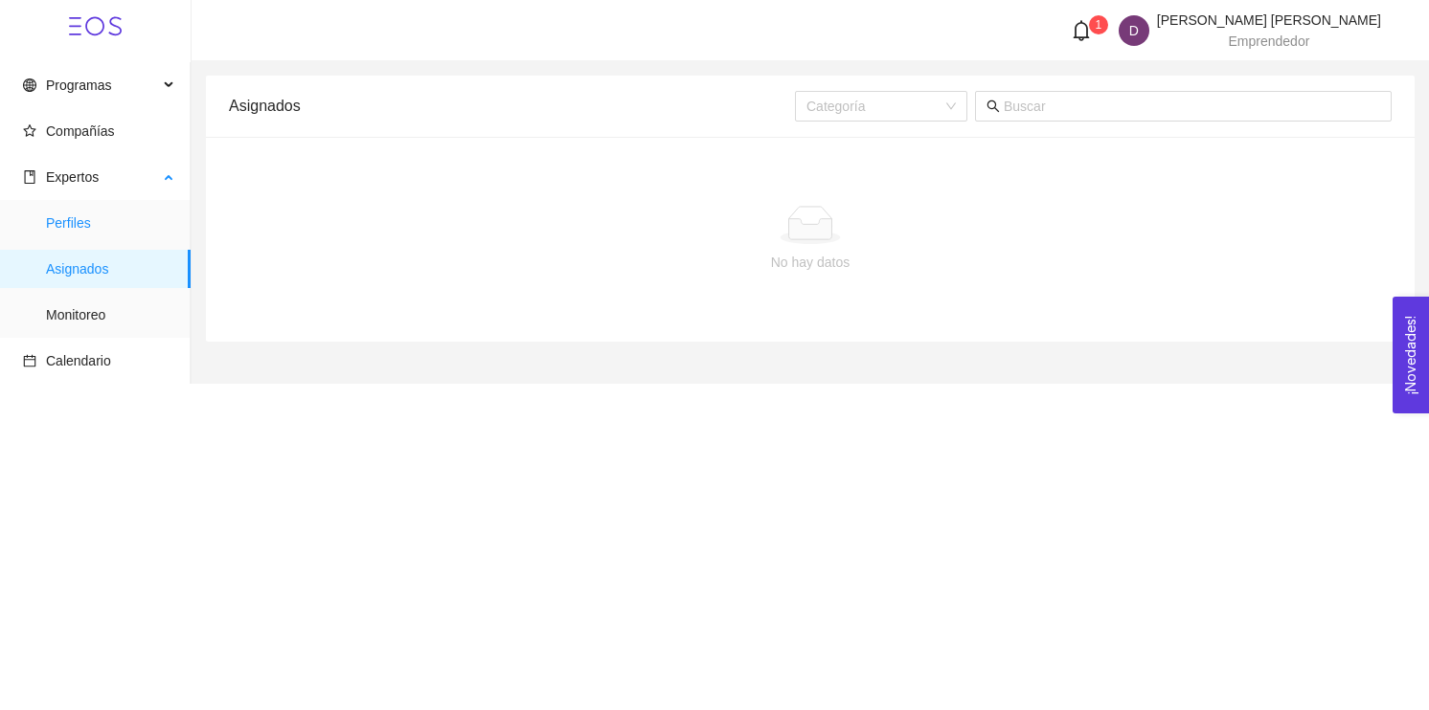
click at [68, 217] on span "Perfiles" at bounding box center [110, 223] width 129 height 38
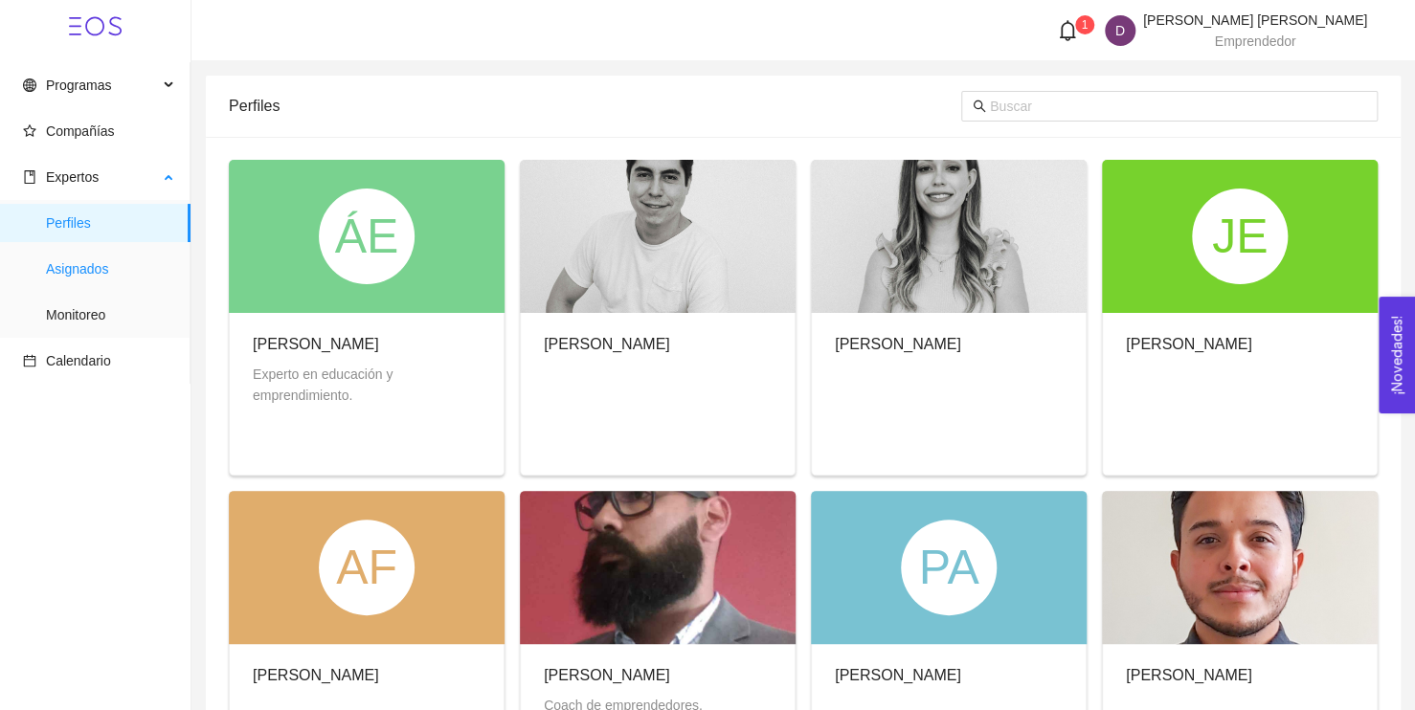
click at [84, 269] on span "Asignados" at bounding box center [110, 269] width 129 height 38
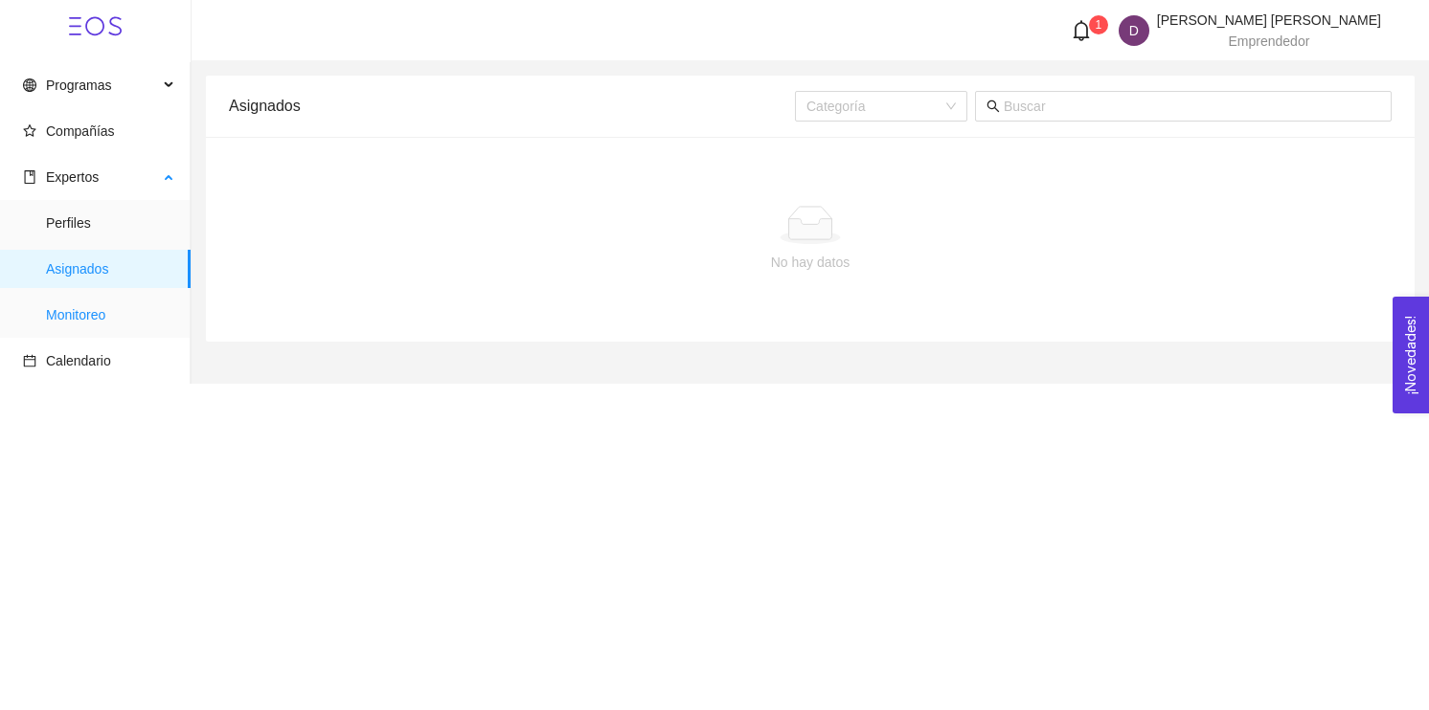
click at [70, 309] on span "Monitoreo" at bounding box center [110, 315] width 129 height 38
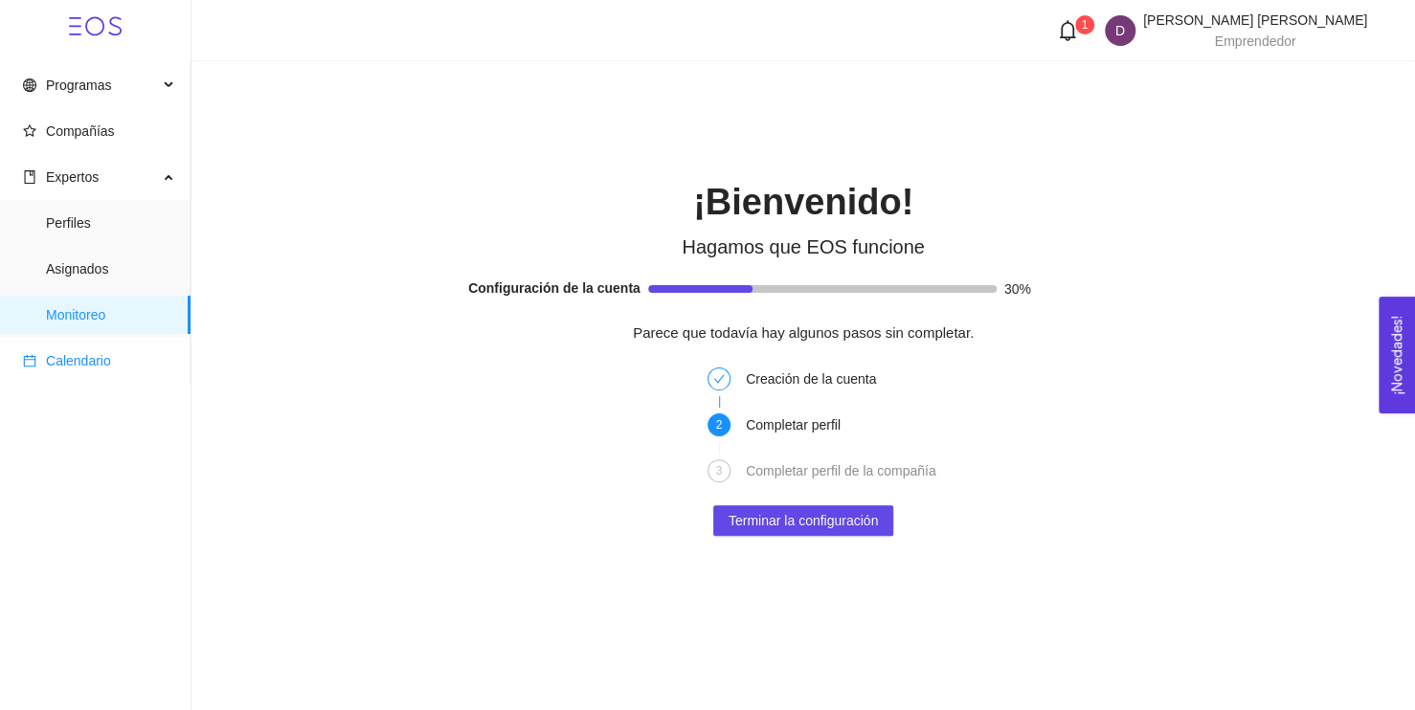
click at [80, 371] on span "Calendario" at bounding box center [99, 361] width 152 height 38
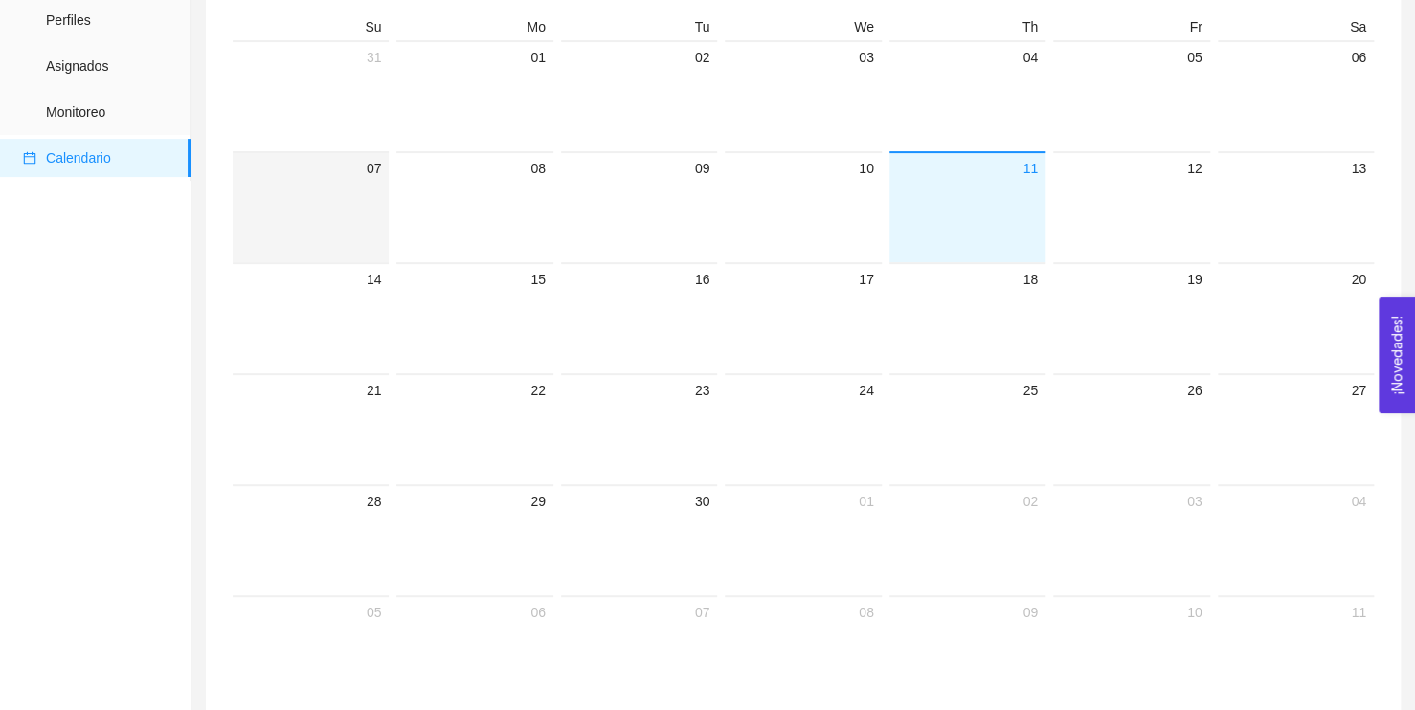
scroll to position [203, 0]
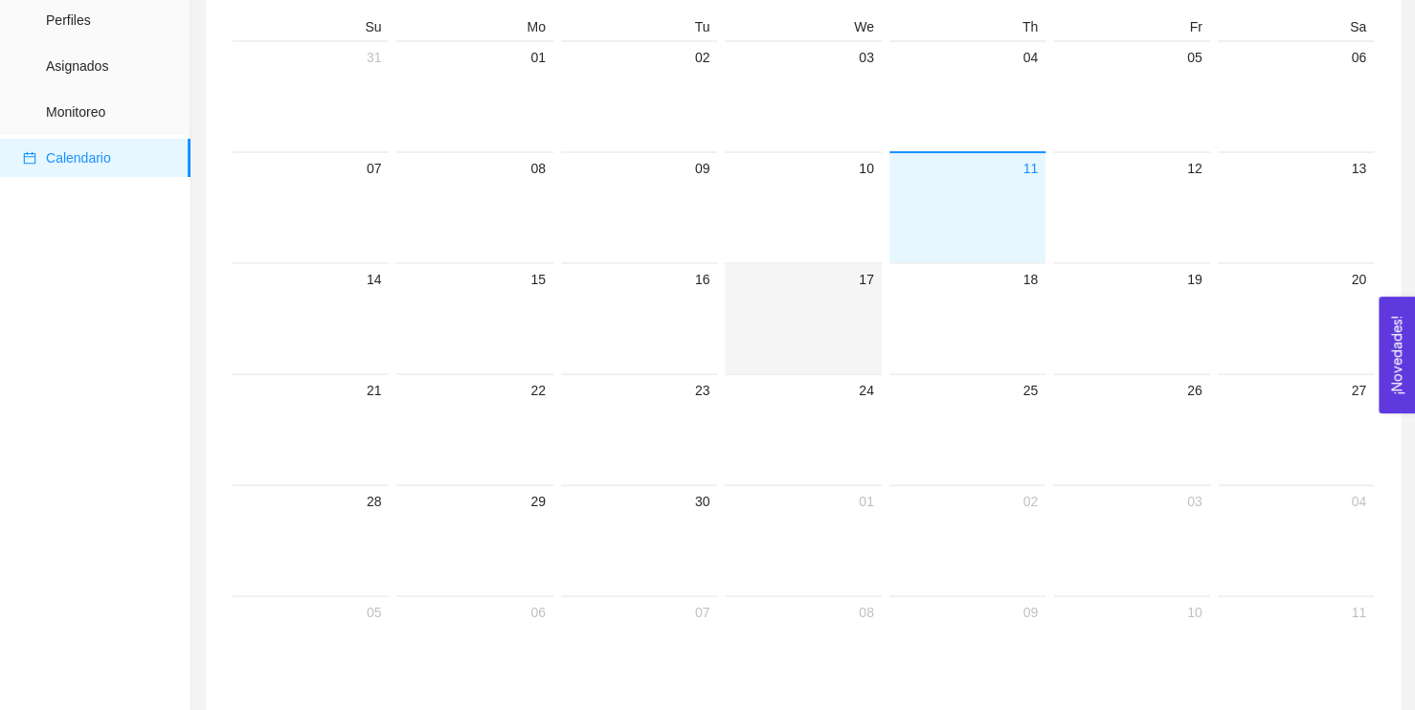
click at [798, 323] on div at bounding box center [802, 332] width 141 height 82
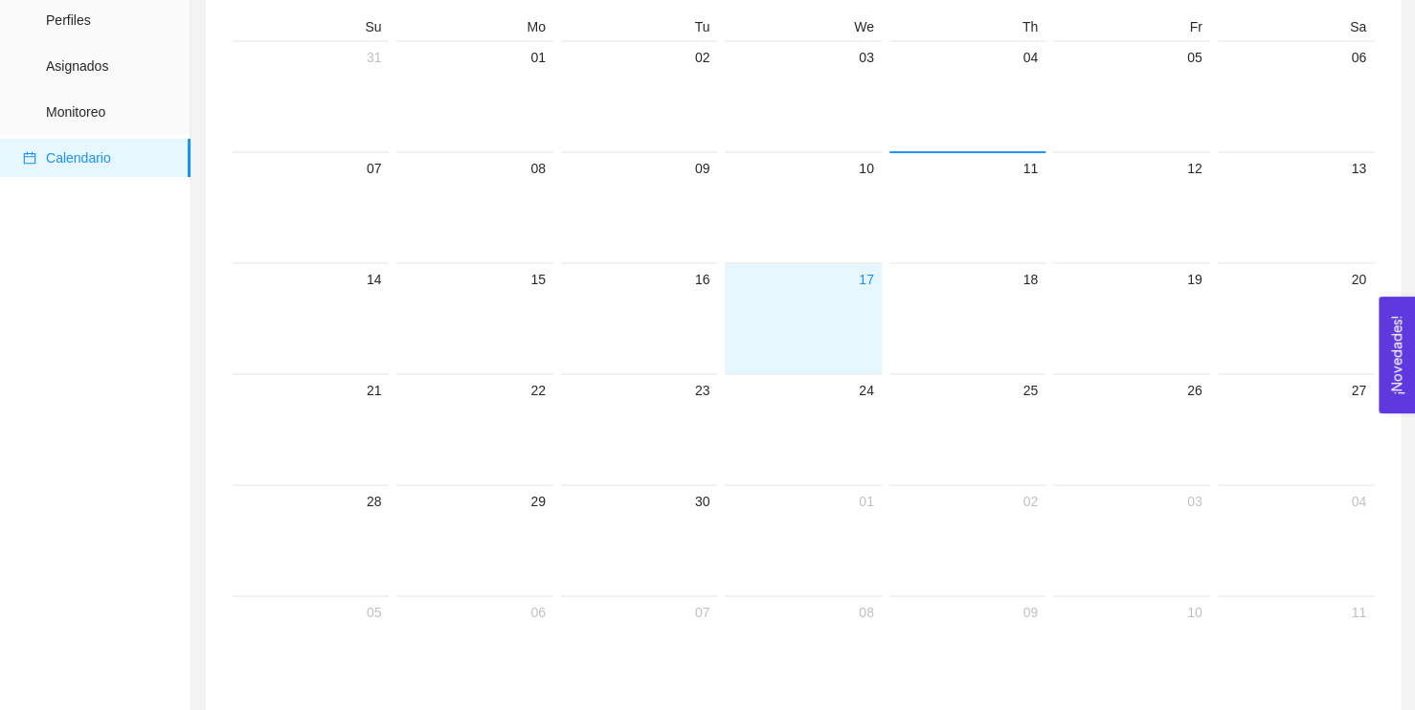
scroll to position [0, 0]
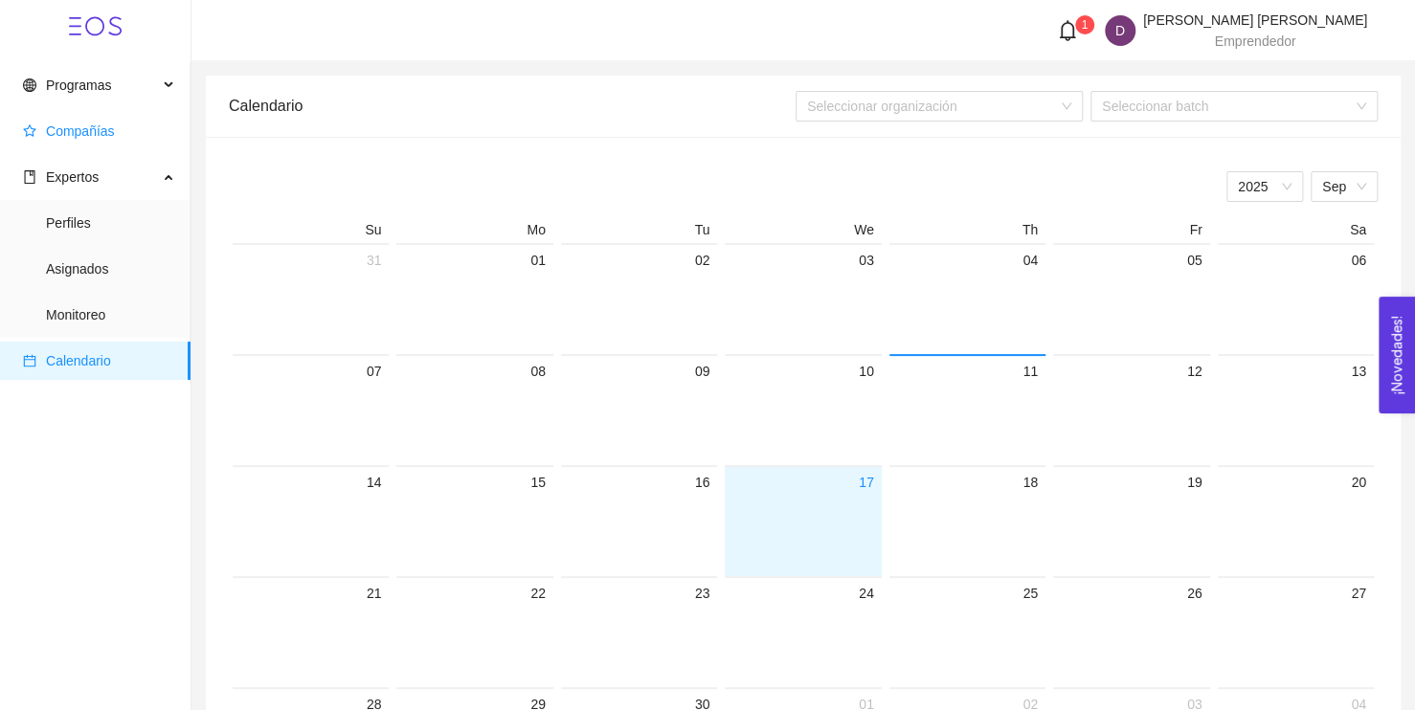
click at [86, 134] on span "Compañías" at bounding box center [80, 131] width 69 height 15
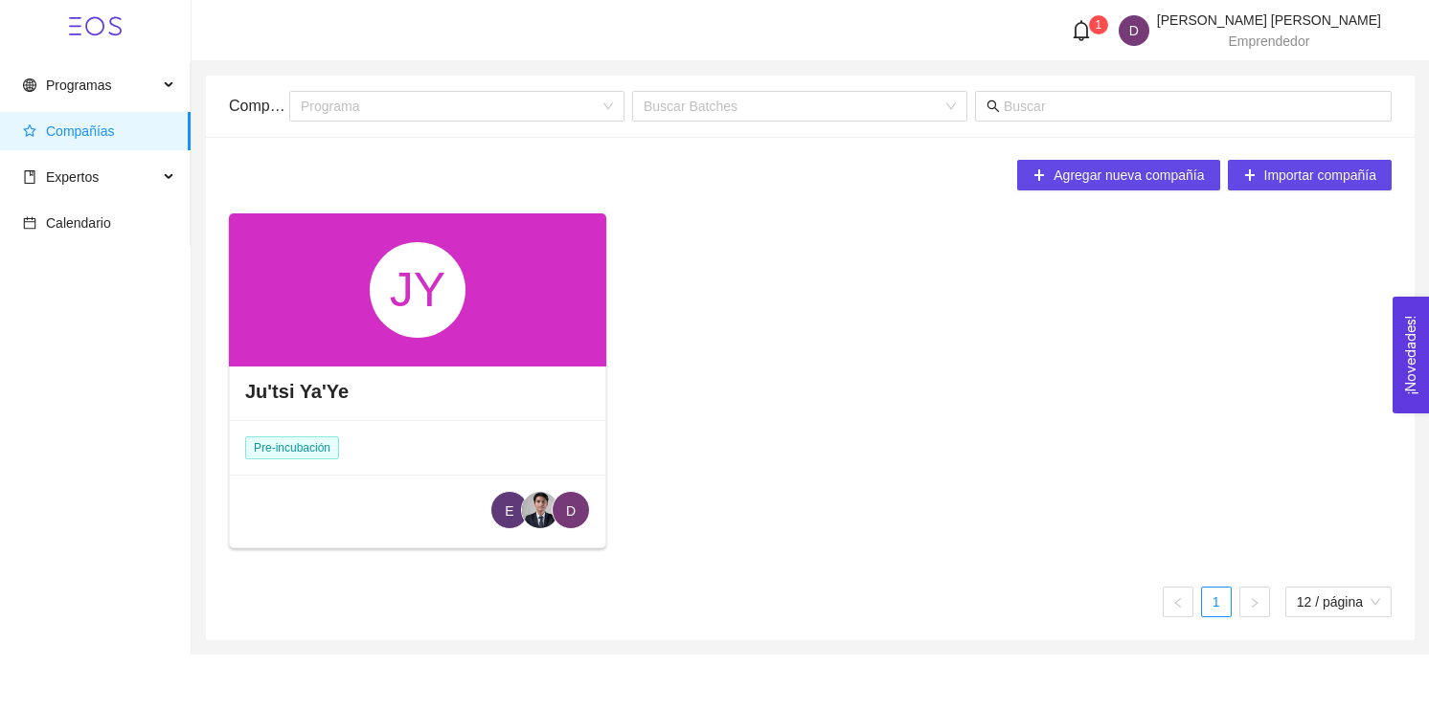
click at [449, 343] on div "JY" at bounding box center [417, 290] width 377 height 153
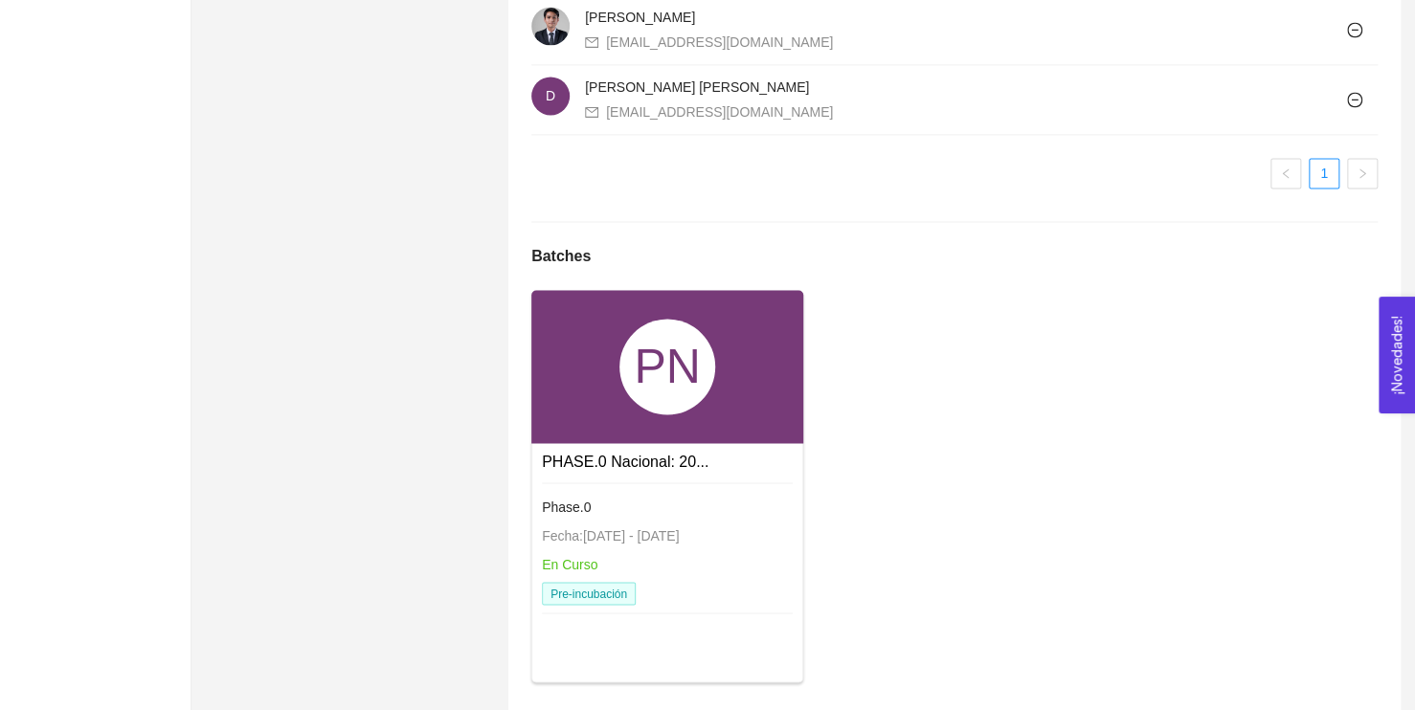
scroll to position [1383, 0]
click at [682, 588] on div "Phase.0 Fecha: 24/01/2024 - 31/12/2026 En Curso Pre-incubación" at bounding box center [667, 551] width 251 height 136
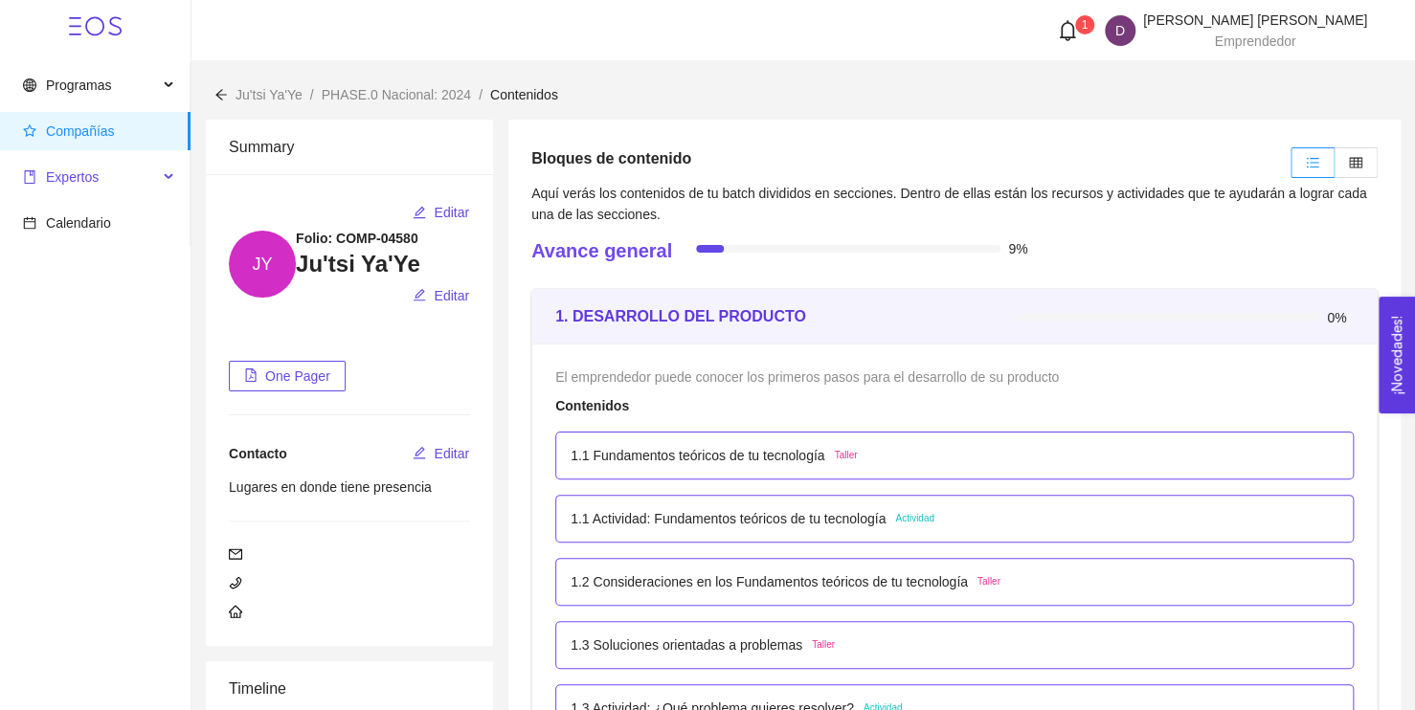
click at [115, 175] on span "Expertos" at bounding box center [90, 177] width 135 height 38
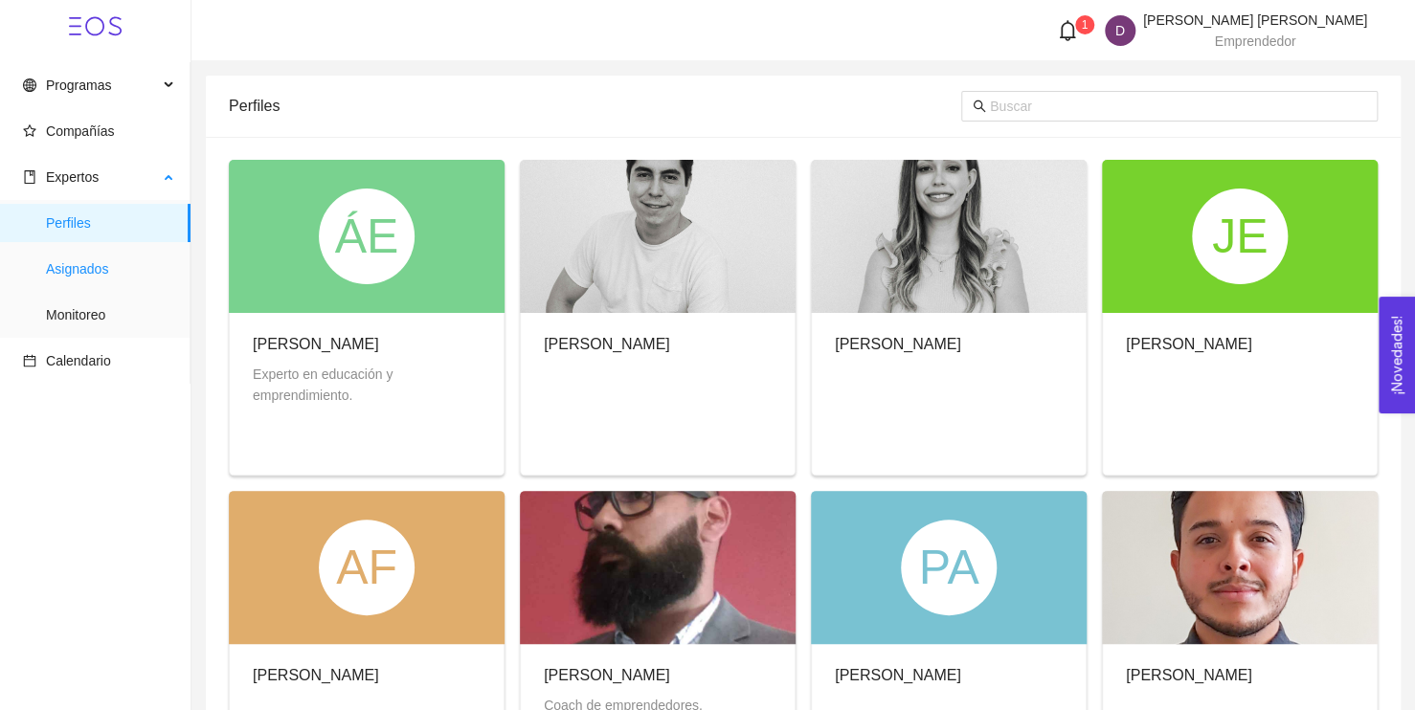
click at [91, 275] on span "Asignados" at bounding box center [110, 269] width 129 height 38
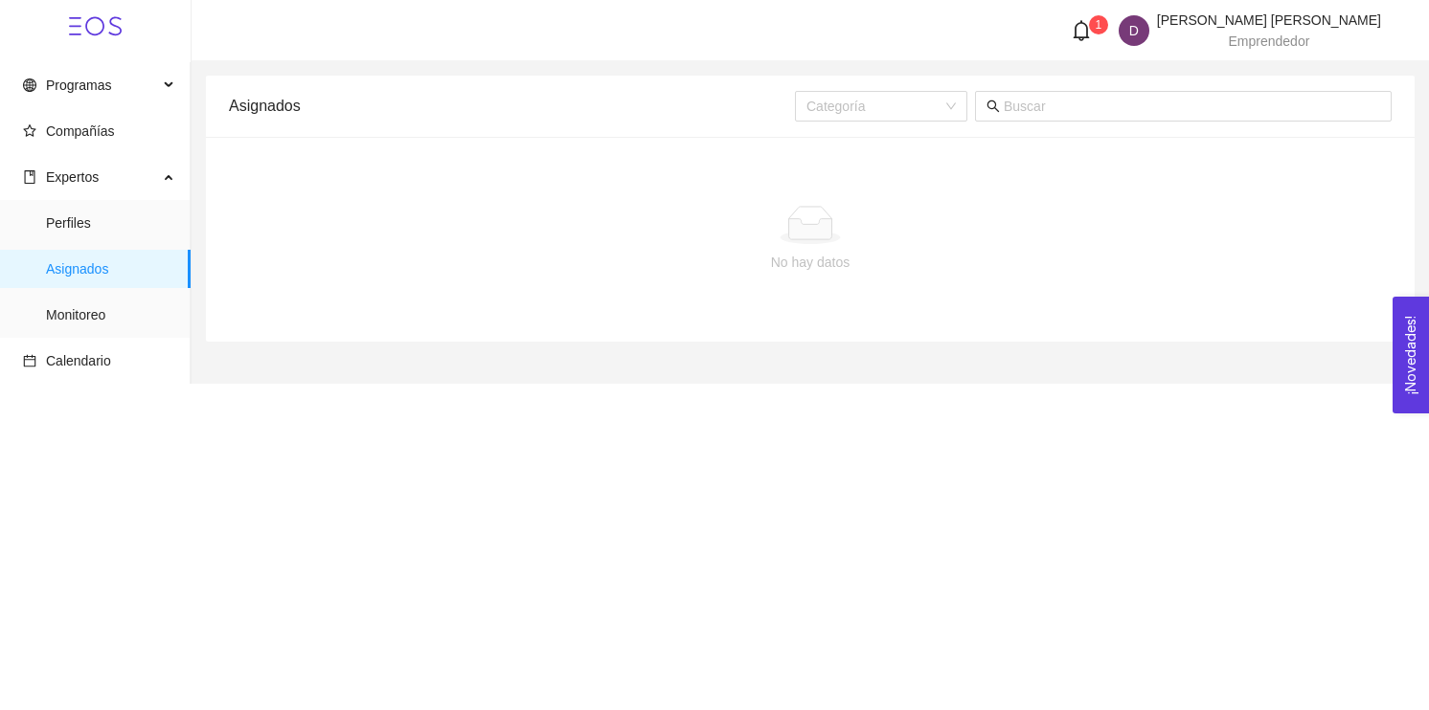
click at [395, 268] on div "No hay datos" at bounding box center [810, 262] width 1132 height 21
click at [132, 324] on span "Monitoreo" at bounding box center [110, 315] width 129 height 38
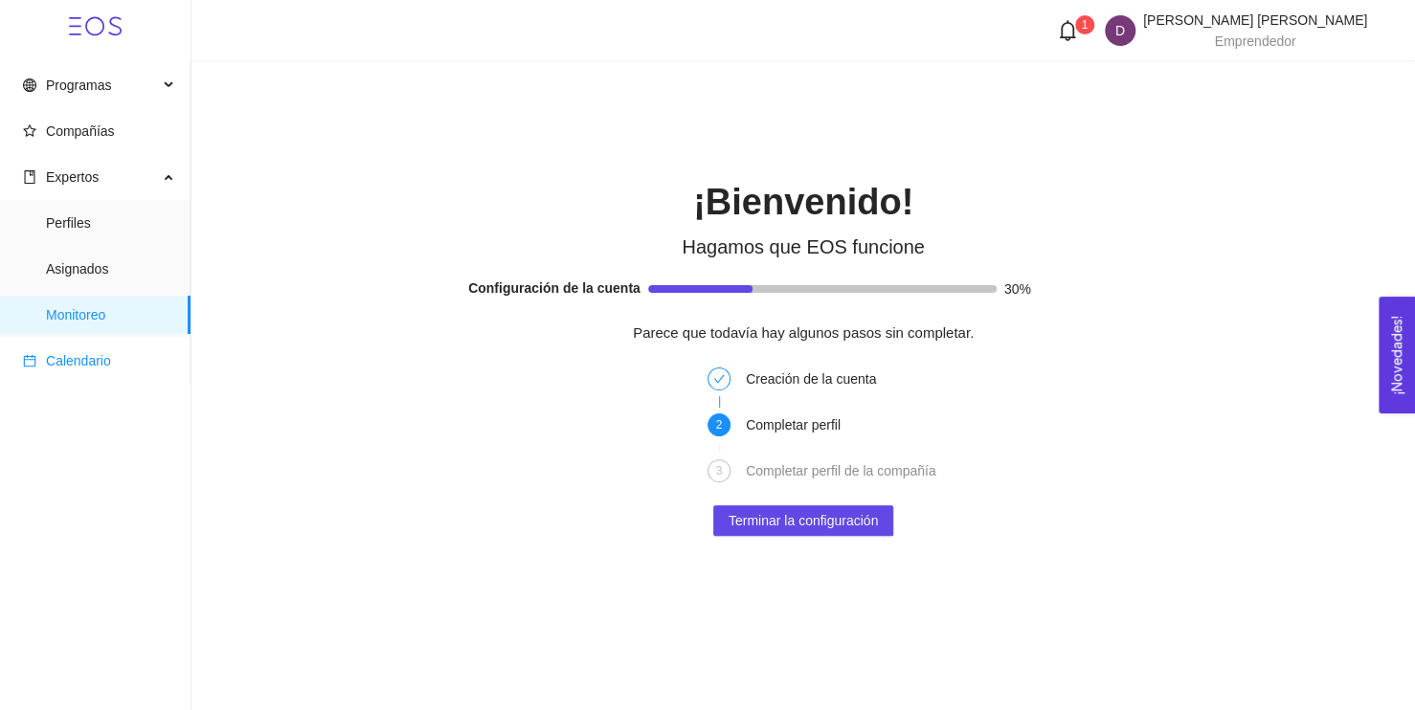
click at [63, 367] on span "Calendario" at bounding box center [78, 360] width 65 height 15
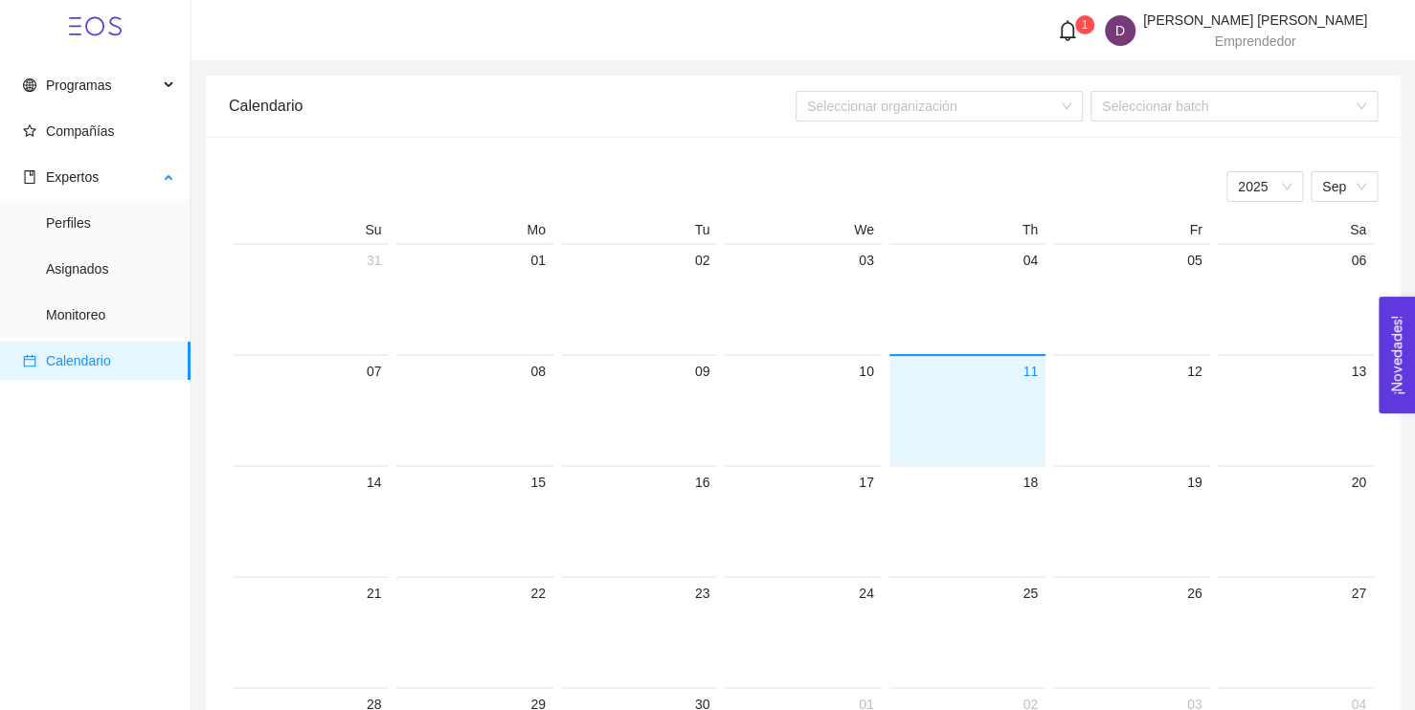
click at [89, 290] on ul "Perfiles Asignados Monitoreo" at bounding box center [95, 269] width 190 height 138
click at [82, 124] on span "Compañías" at bounding box center [80, 131] width 69 height 15
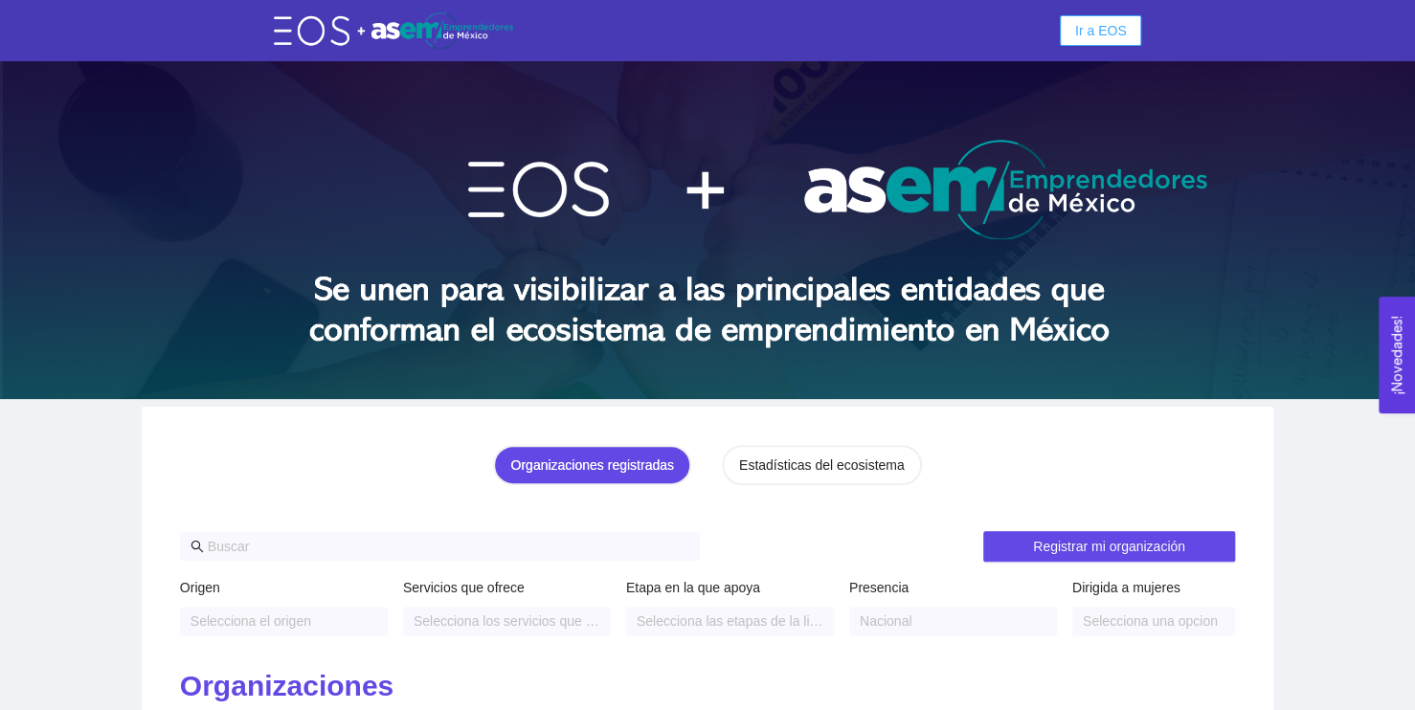
click at [1113, 36] on span "Ir a EOS" at bounding box center [1101, 30] width 52 height 21
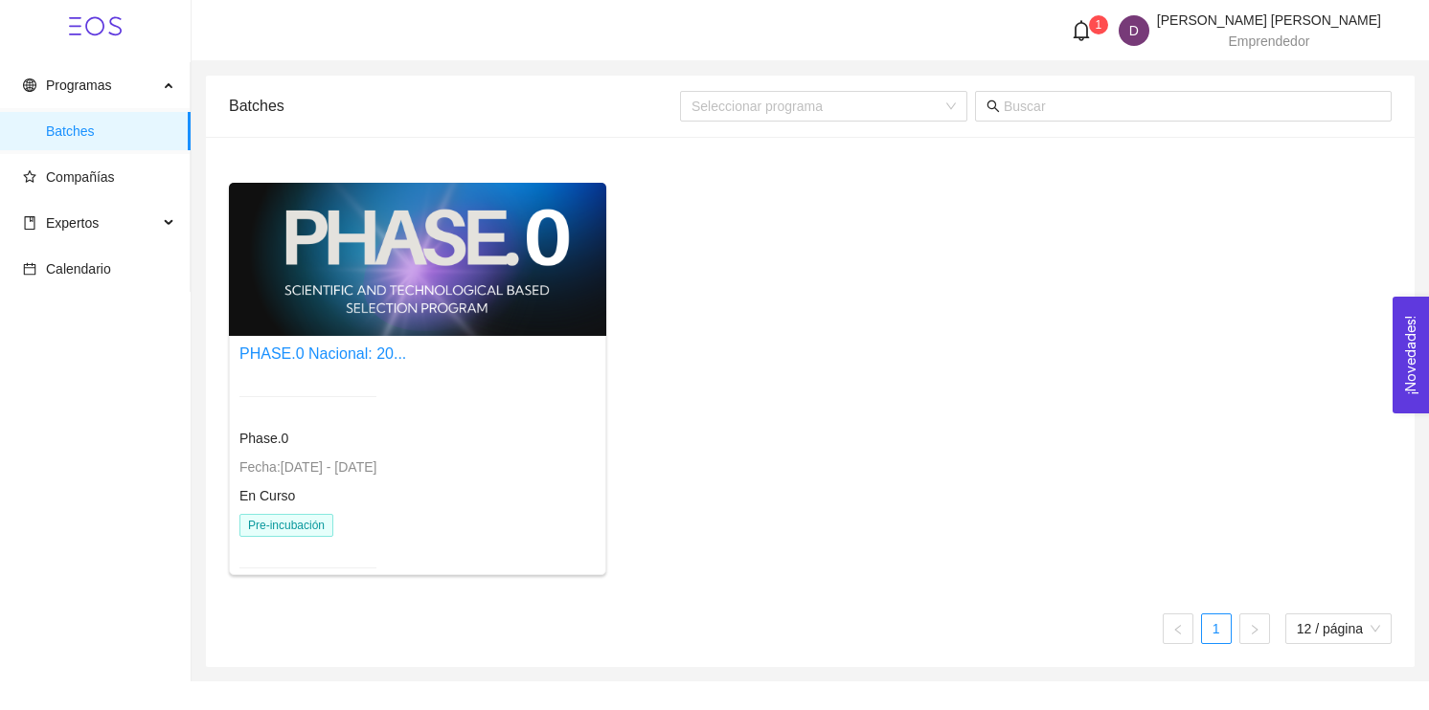
click at [470, 293] on div at bounding box center [417, 259] width 377 height 153
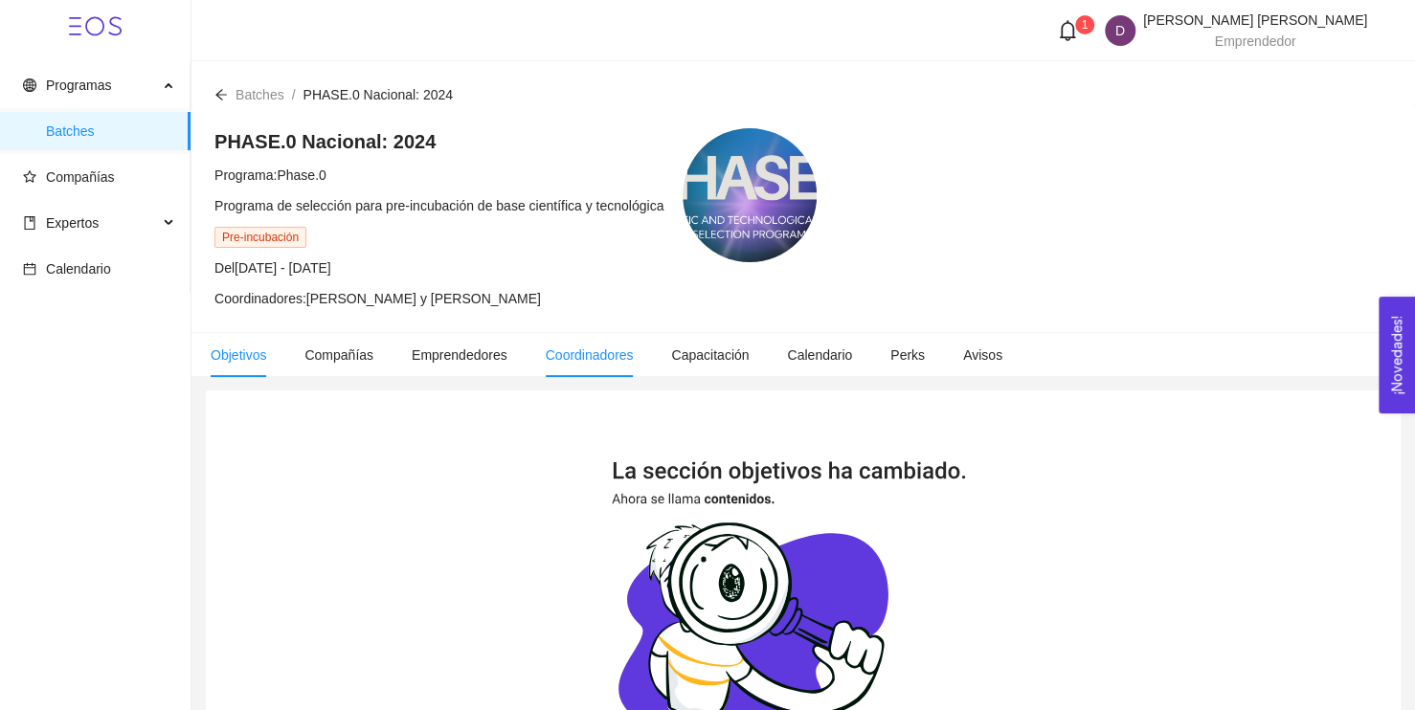
click at [588, 368] on li "Coordinadores" at bounding box center [590, 355] width 126 height 44
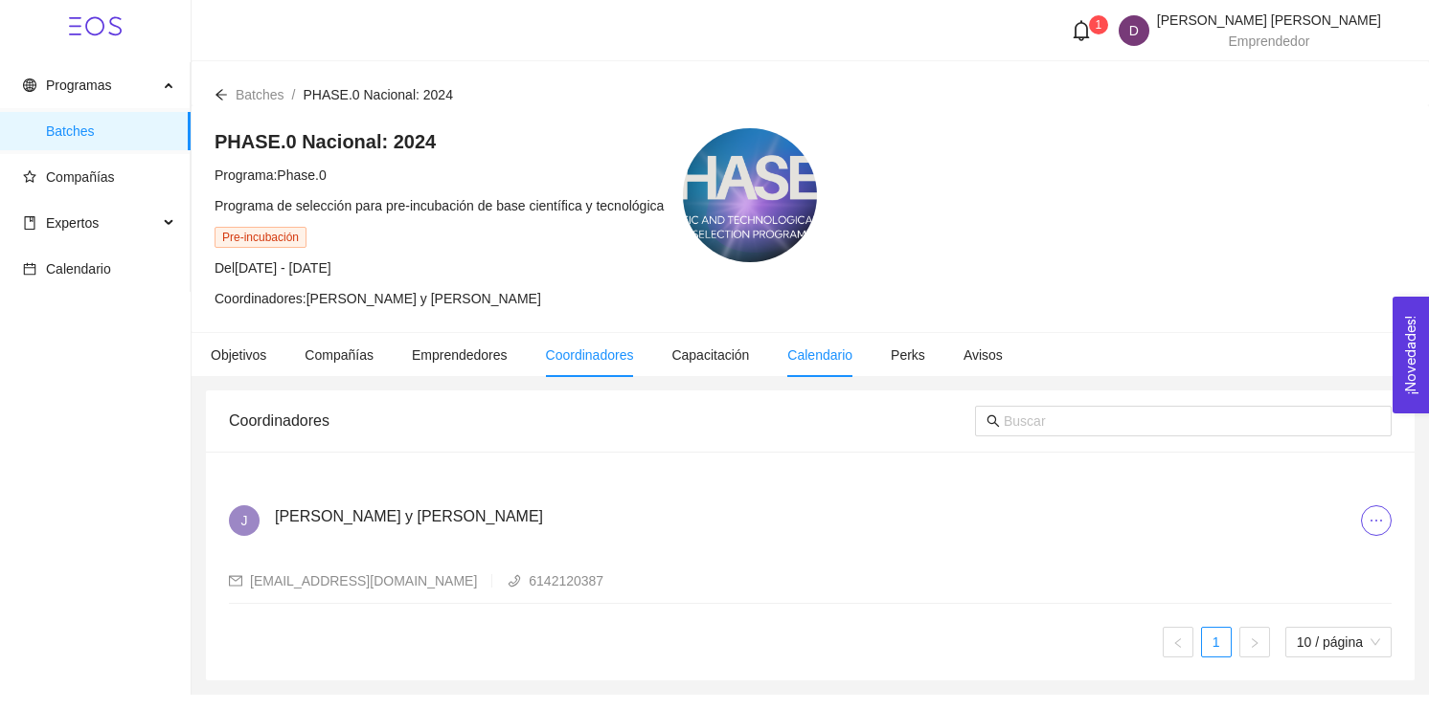
click at [781, 369] on li "Calendario" at bounding box center [819, 355] width 103 height 44
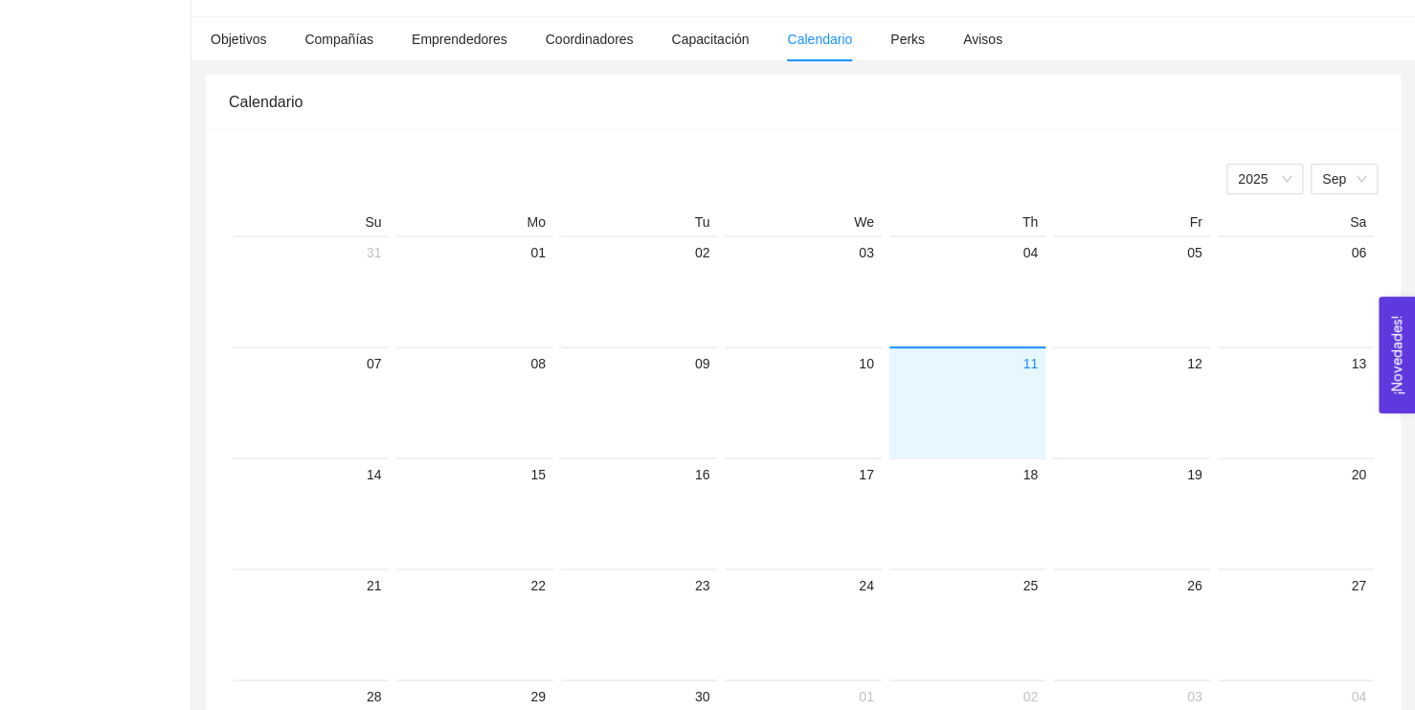
scroll to position [371, 0]
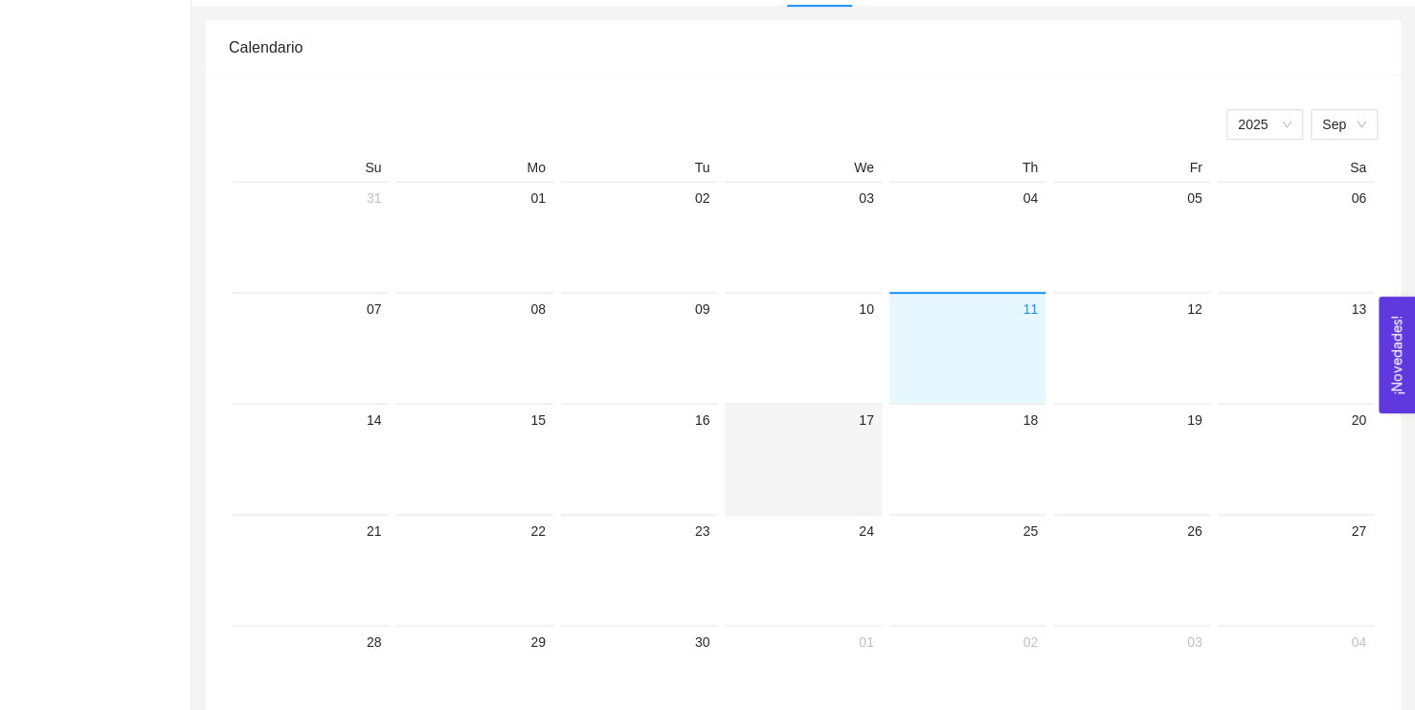
click at [835, 443] on div at bounding box center [802, 473] width 141 height 82
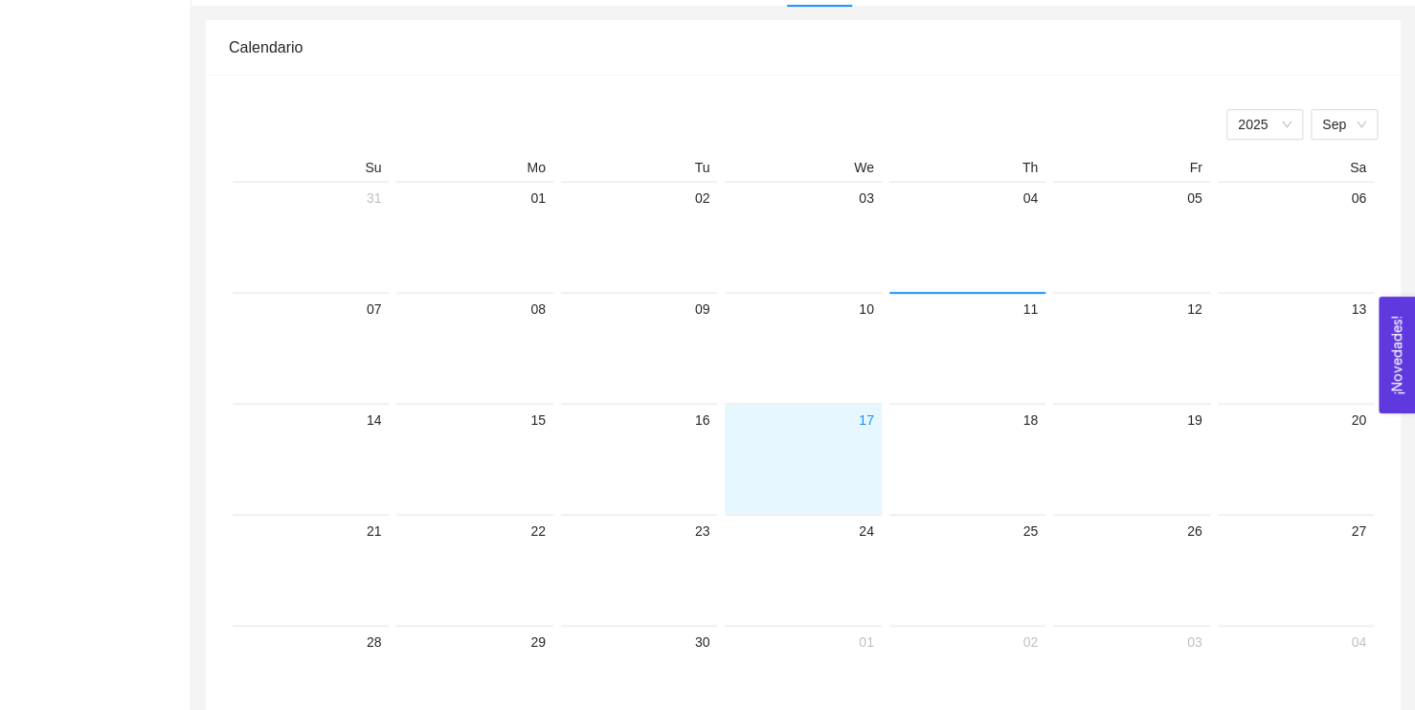
click at [835, 443] on div at bounding box center [802, 473] width 141 height 82
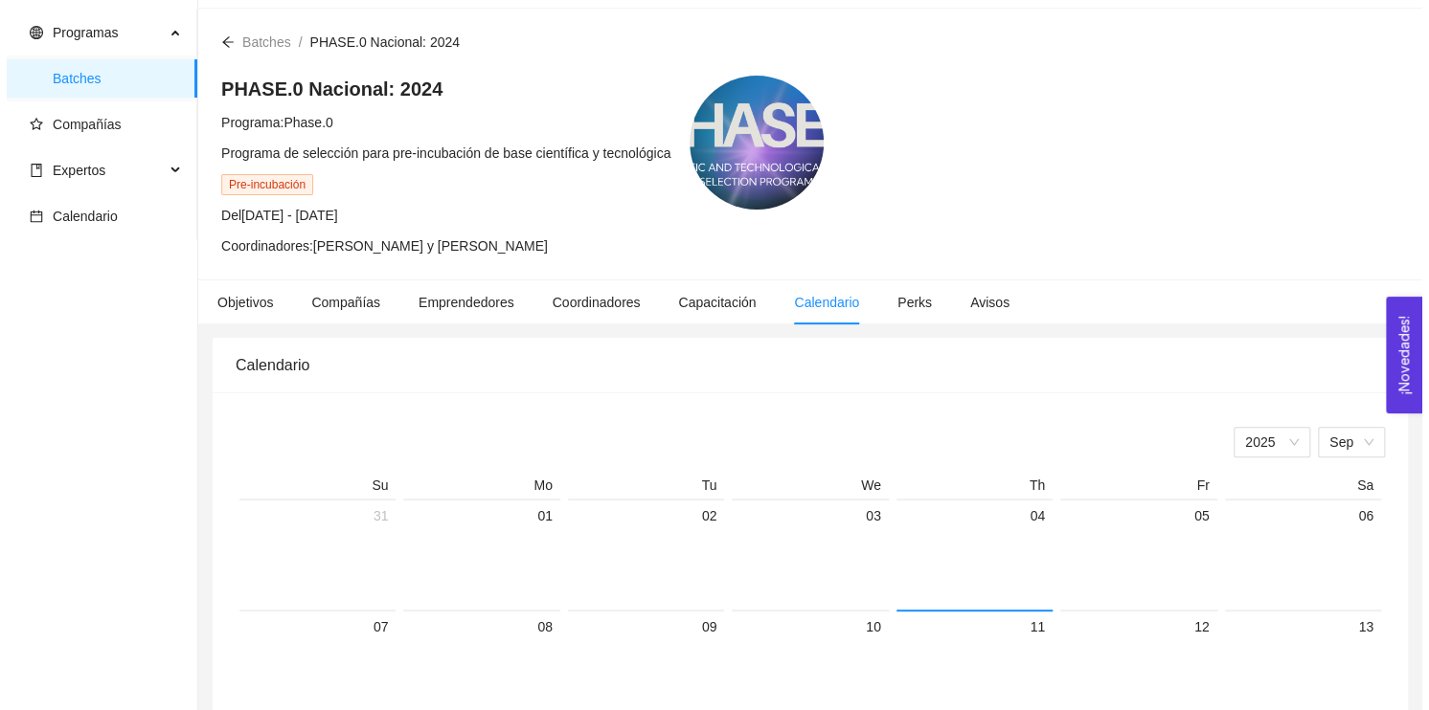
scroll to position [0, 0]
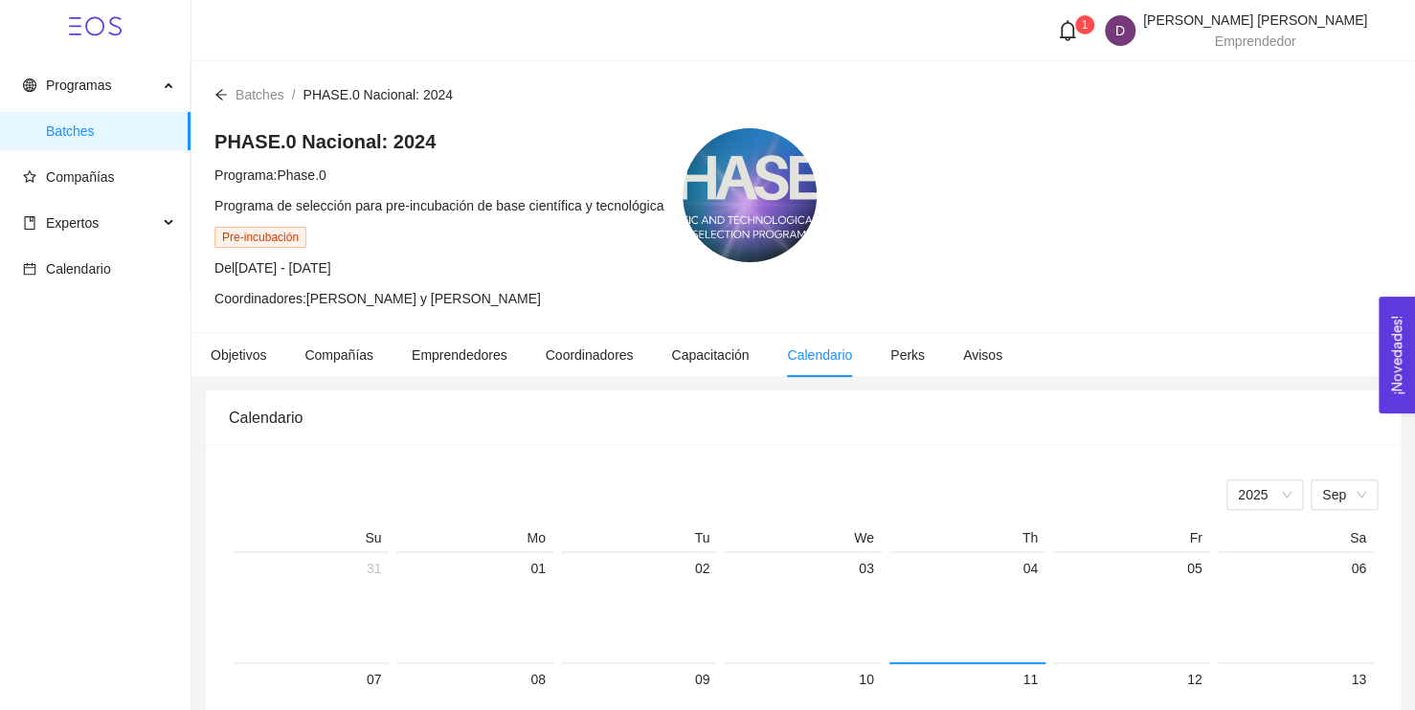
click at [1076, 29] on icon "bell" at bounding box center [1068, 30] width 16 height 21
click at [1069, 108] on h4 "El servicio "Asesoría pre-incubación ha sido agendado"" at bounding box center [1053, 103] width 193 height 42
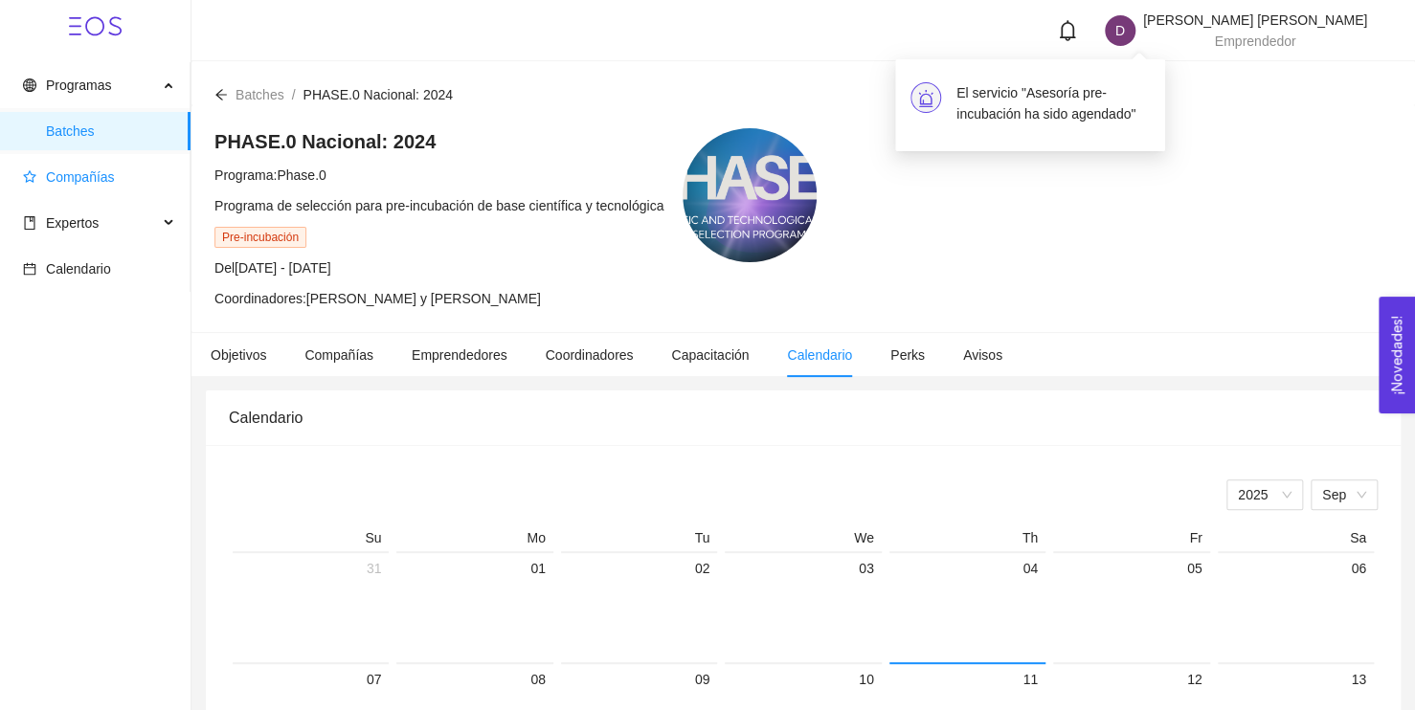
click at [77, 190] on span "Compañías" at bounding box center [99, 177] width 152 height 38
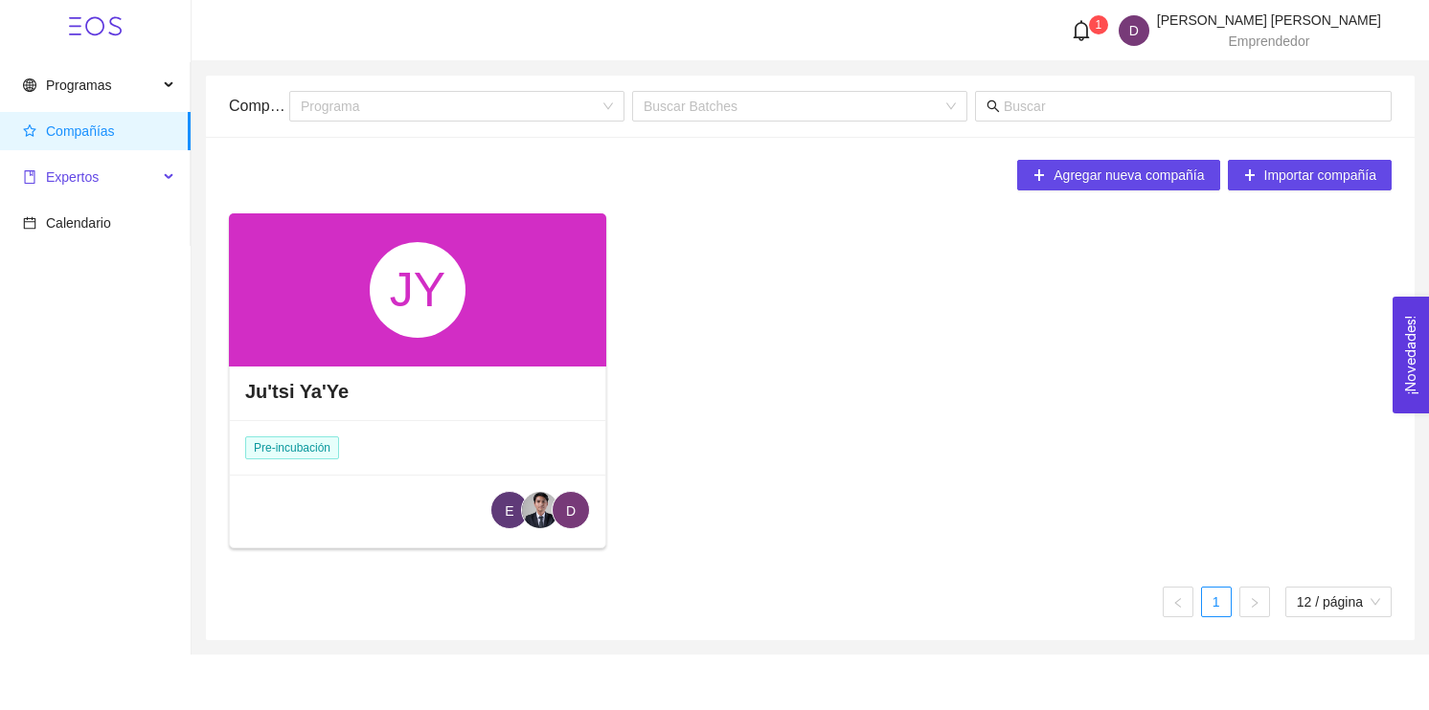
click at [97, 171] on span "Expertos" at bounding box center [90, 177] width 135 height 38
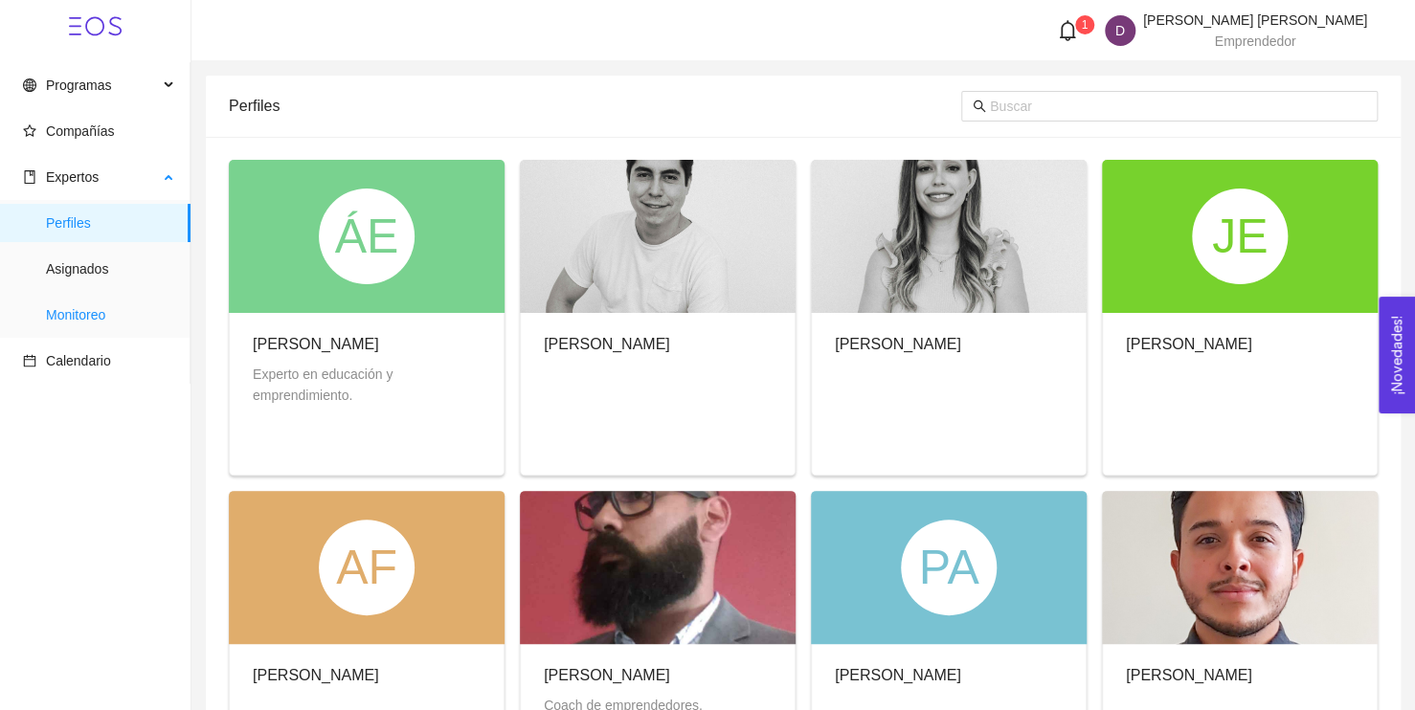
click at [111, 301] on span "Monitoreo" at bounding box center [110, 315] width 129 height 38
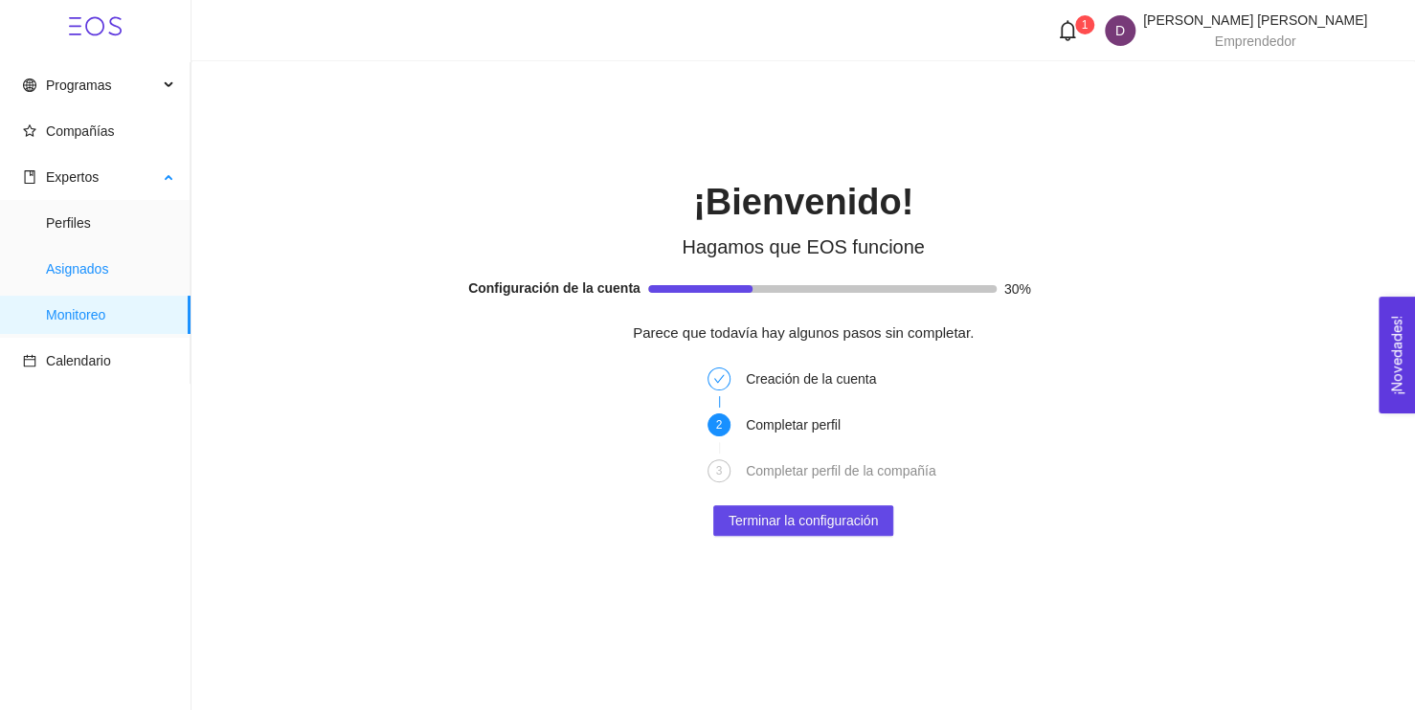
click at [102, 279] on span "Asignados" at bounding box center [110, 269] width 129 height 38
